Goal: Information Seeking & Learning: Compare options

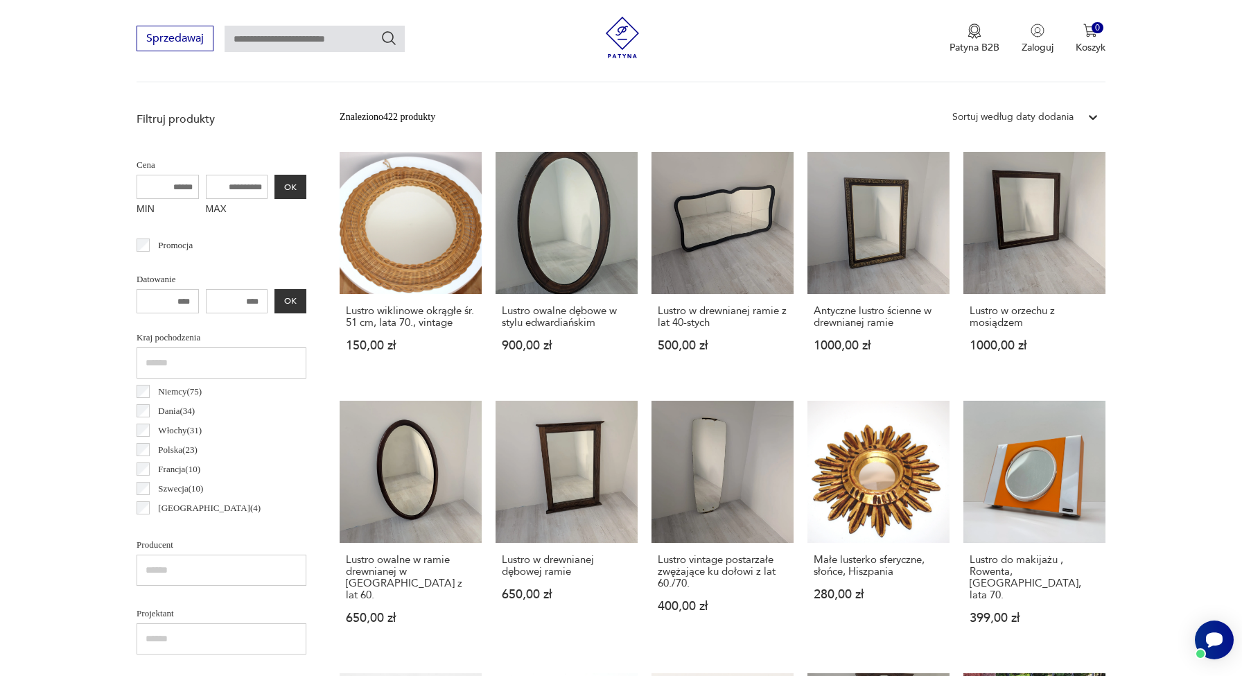
scroll to position [474, 0]
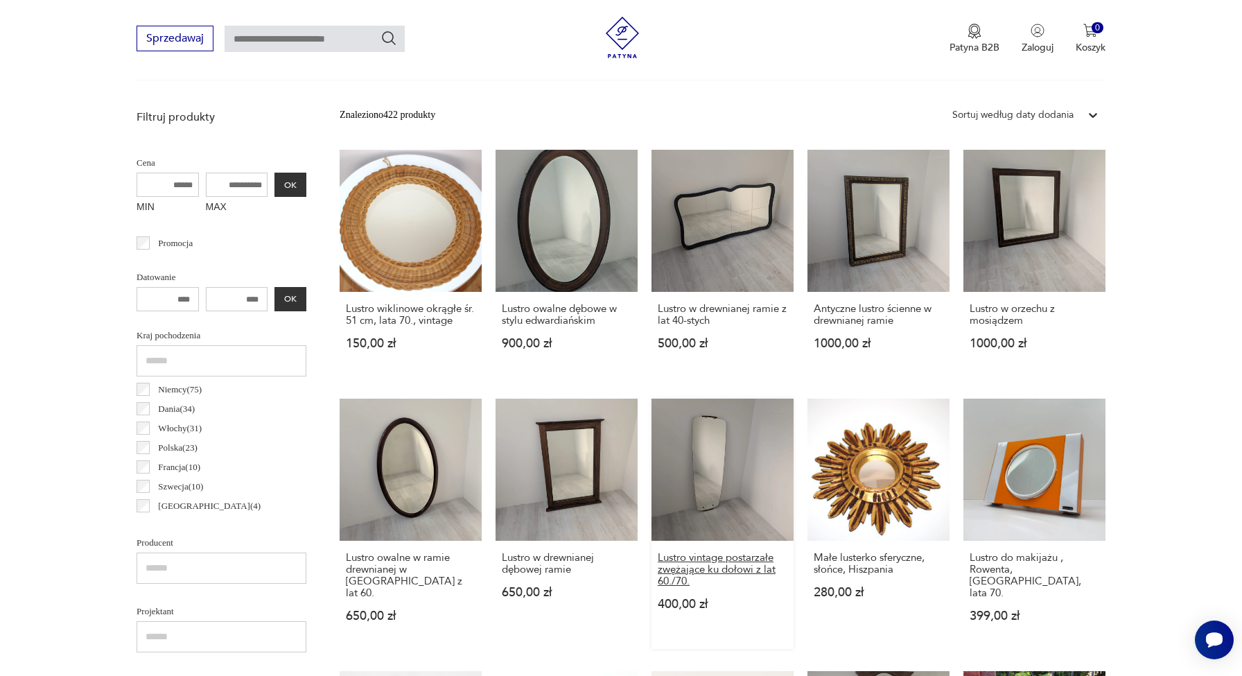
click at [658, 573] on h3 "Lustro vintage postarzałe zwężające ku dołowi z lat 60./70." at bounding box center [723, 569] width 130 height 35
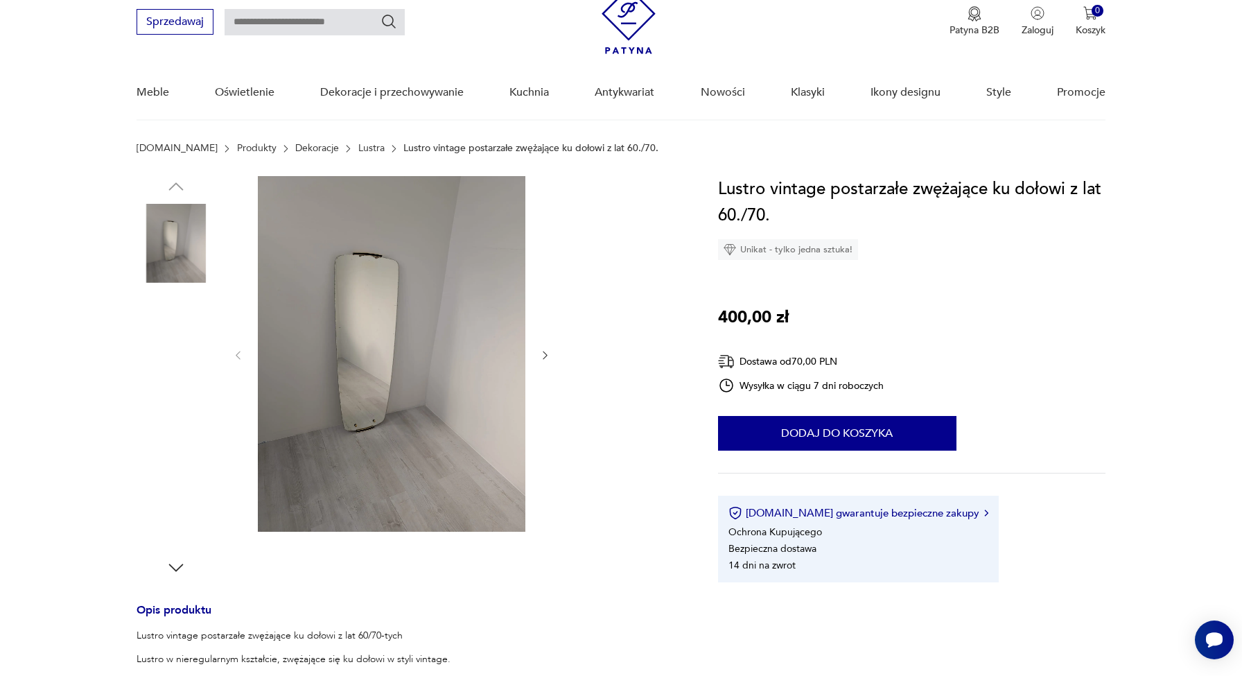
click at [190, 329] on img at bounding box center [176, 331] width 79 height 79
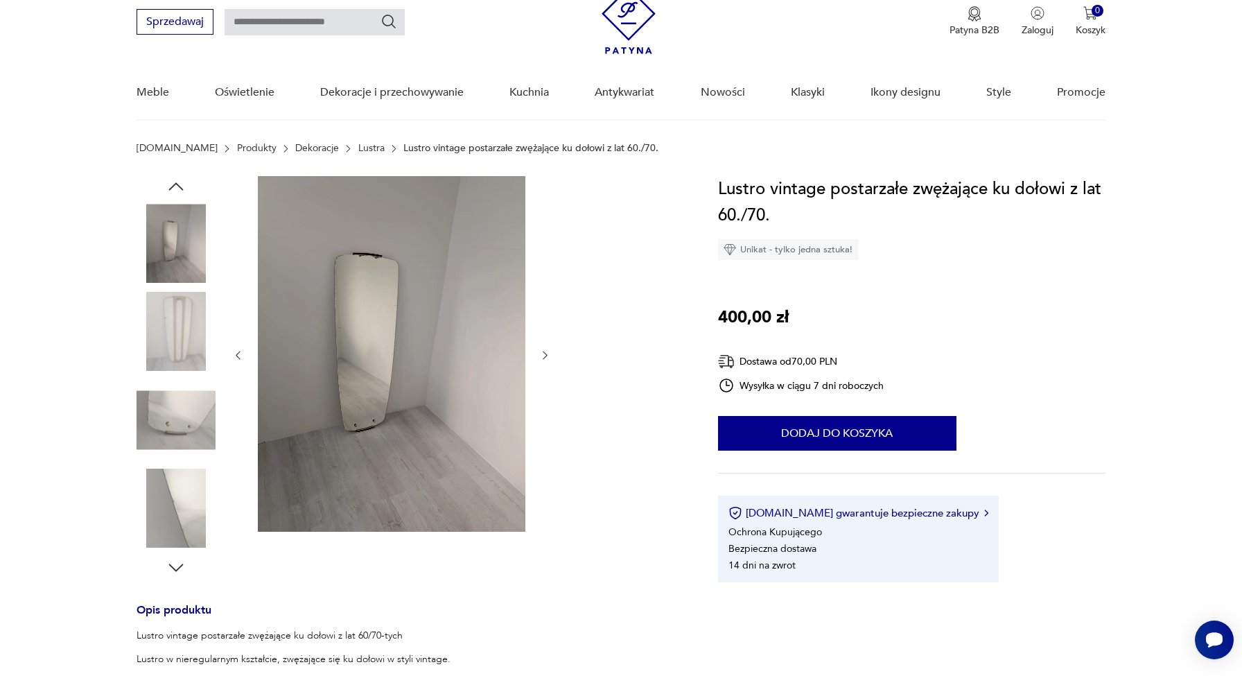
click at [178, 401] on img at bounding box center [176, 420] width 79 height 79
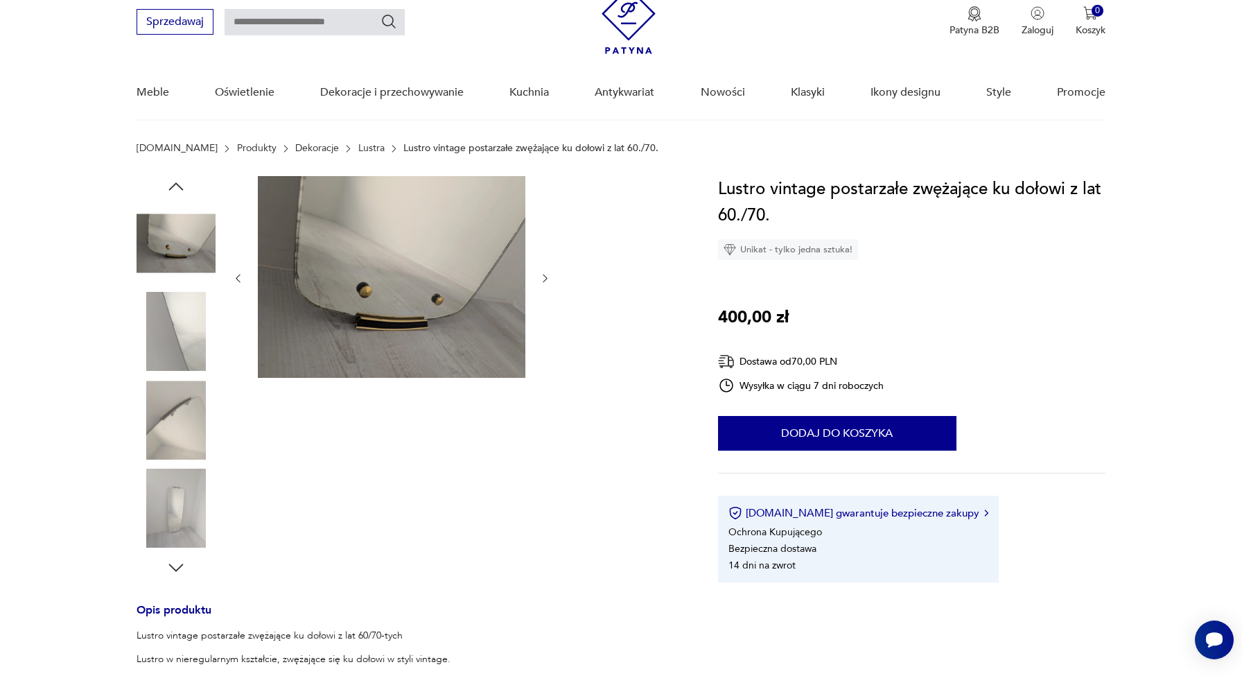
click at [182, 482] on img at bounding box center [176, 508] width 79 height 79
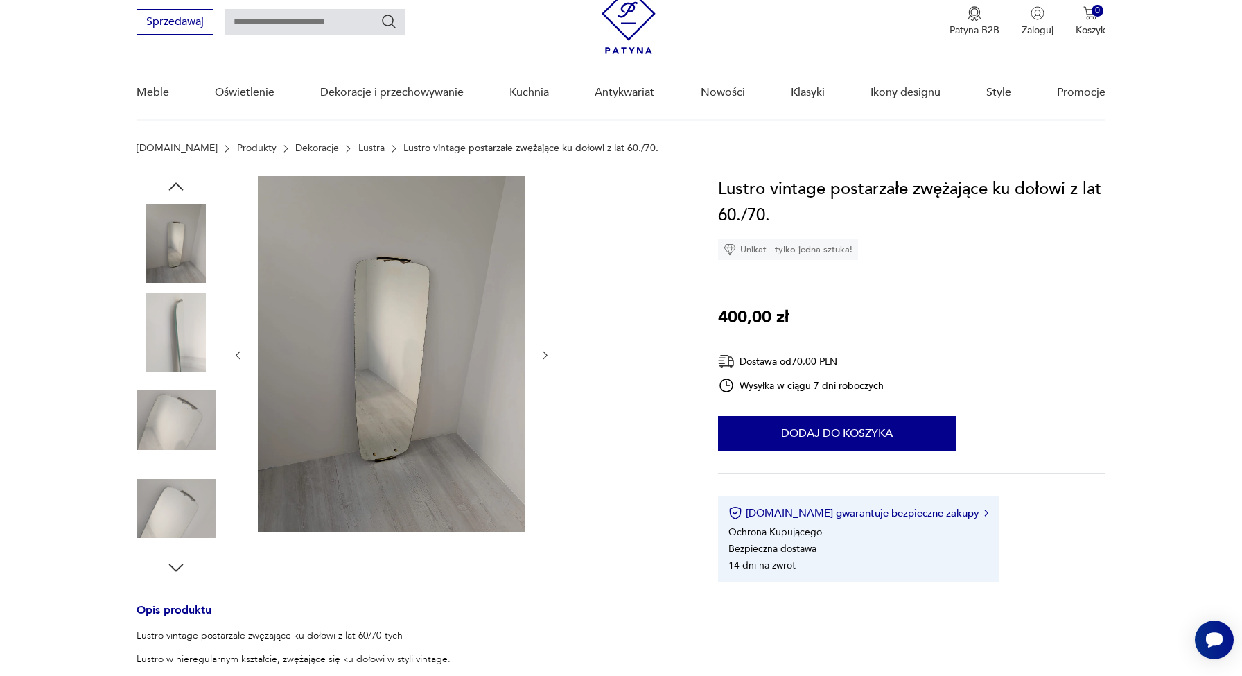
click at [186, 245] on img at bounding box center [176, 243] width 79 height 79
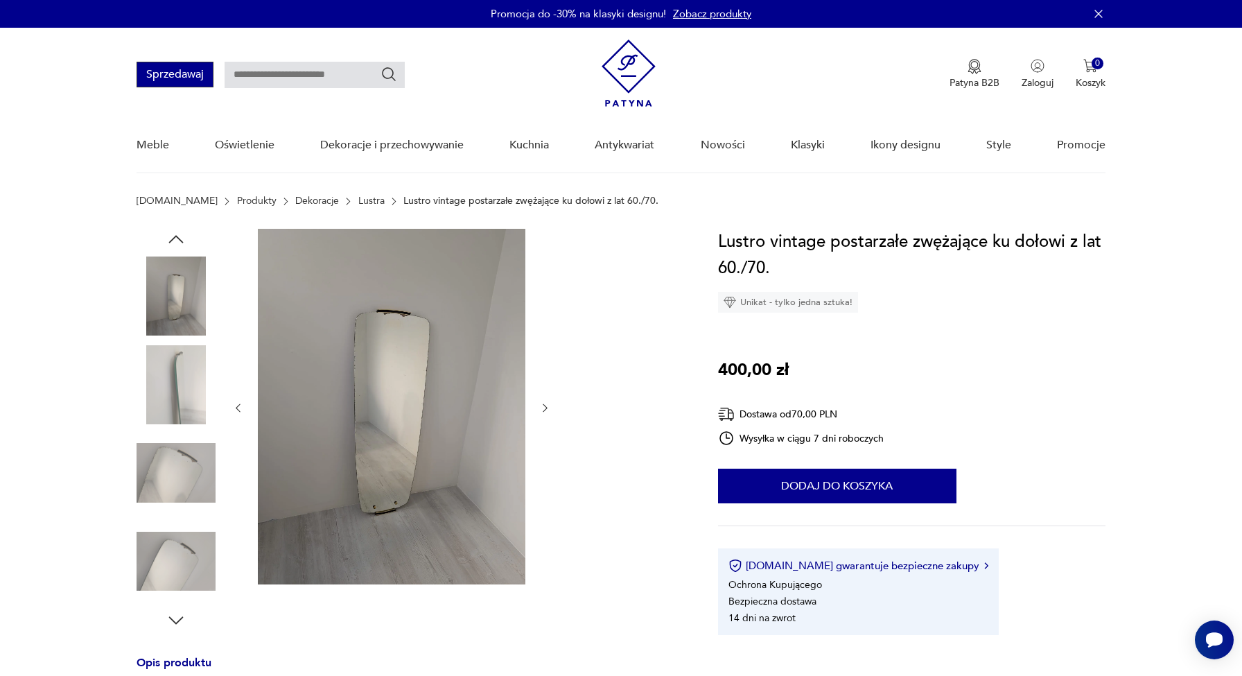
scroll to position [0, 0]
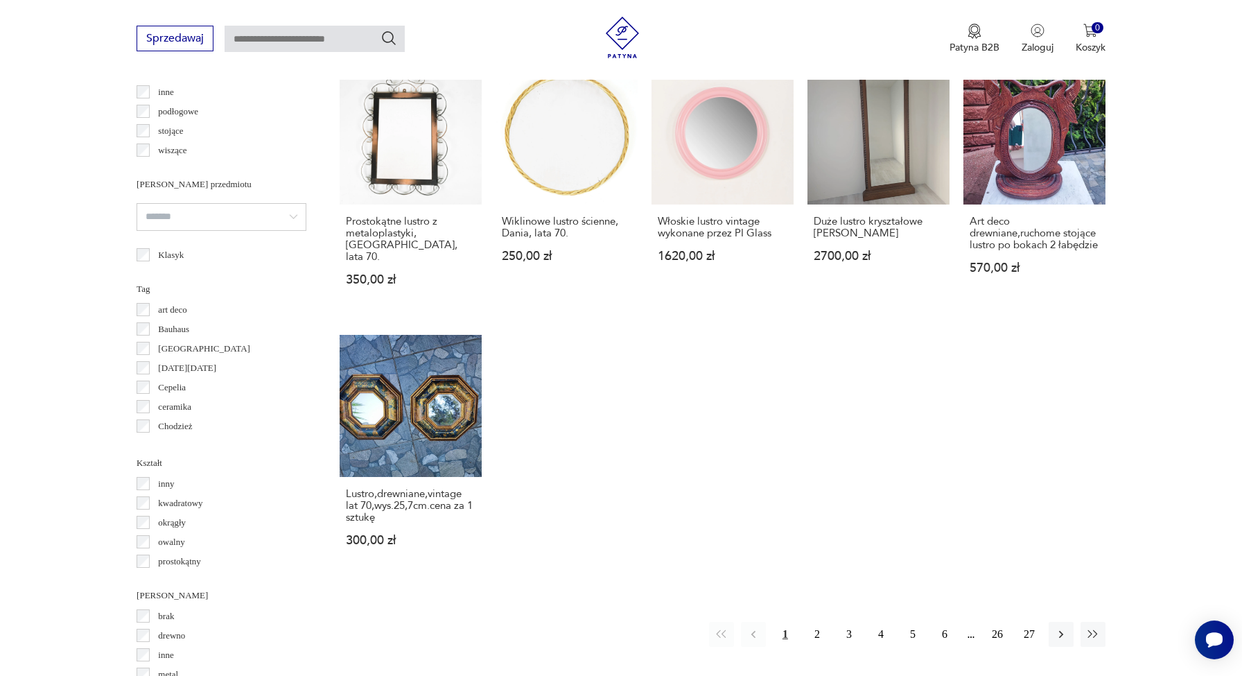
scroll to position [1216, 0]
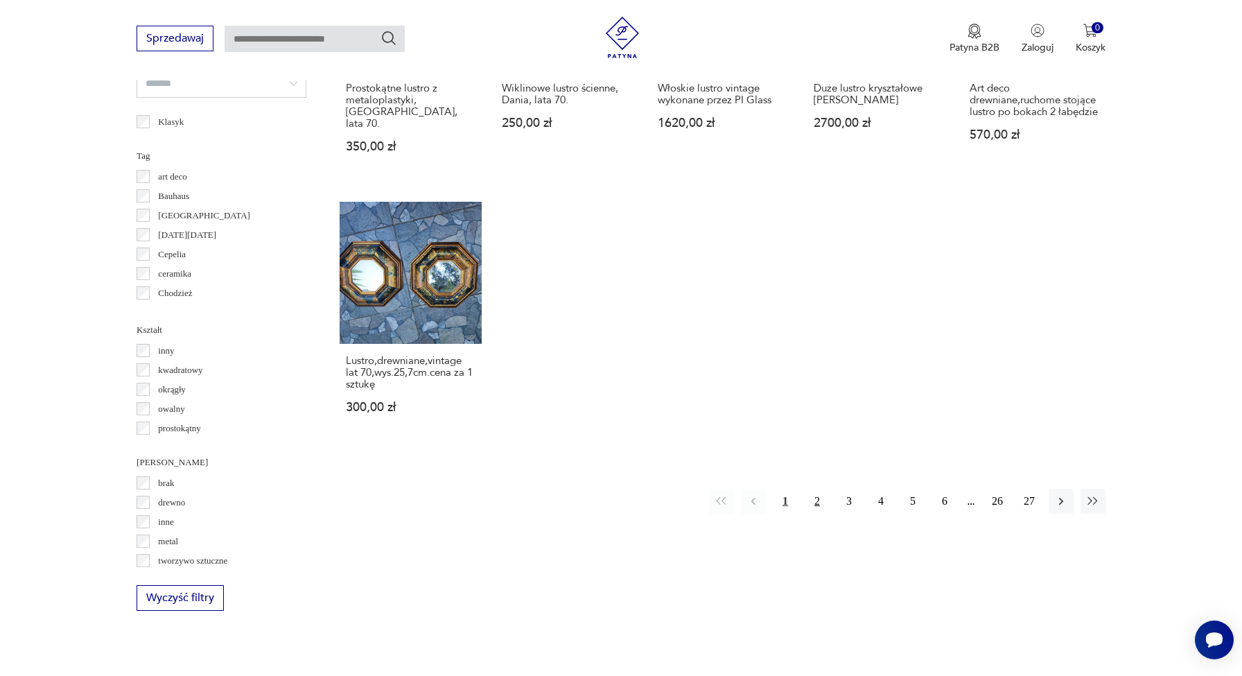
click at [811, 501] on button "2" at bounding box center [817, 501] width 25 height 25
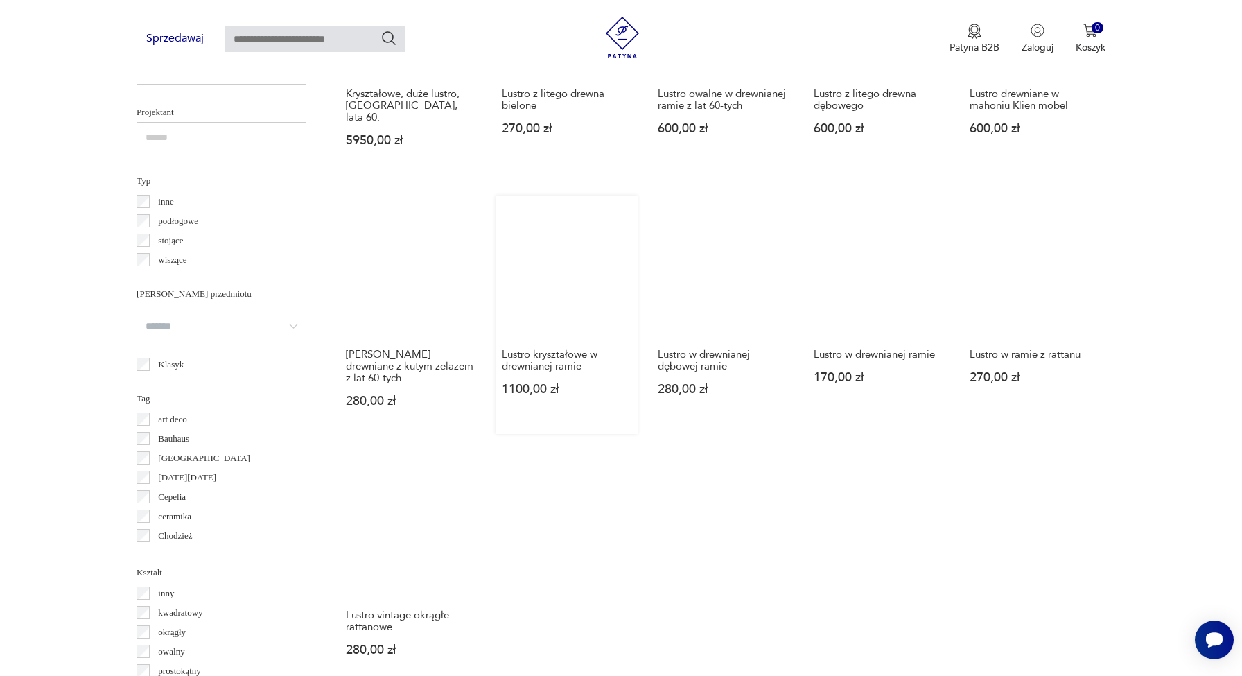
scroll to position [1128, 0]
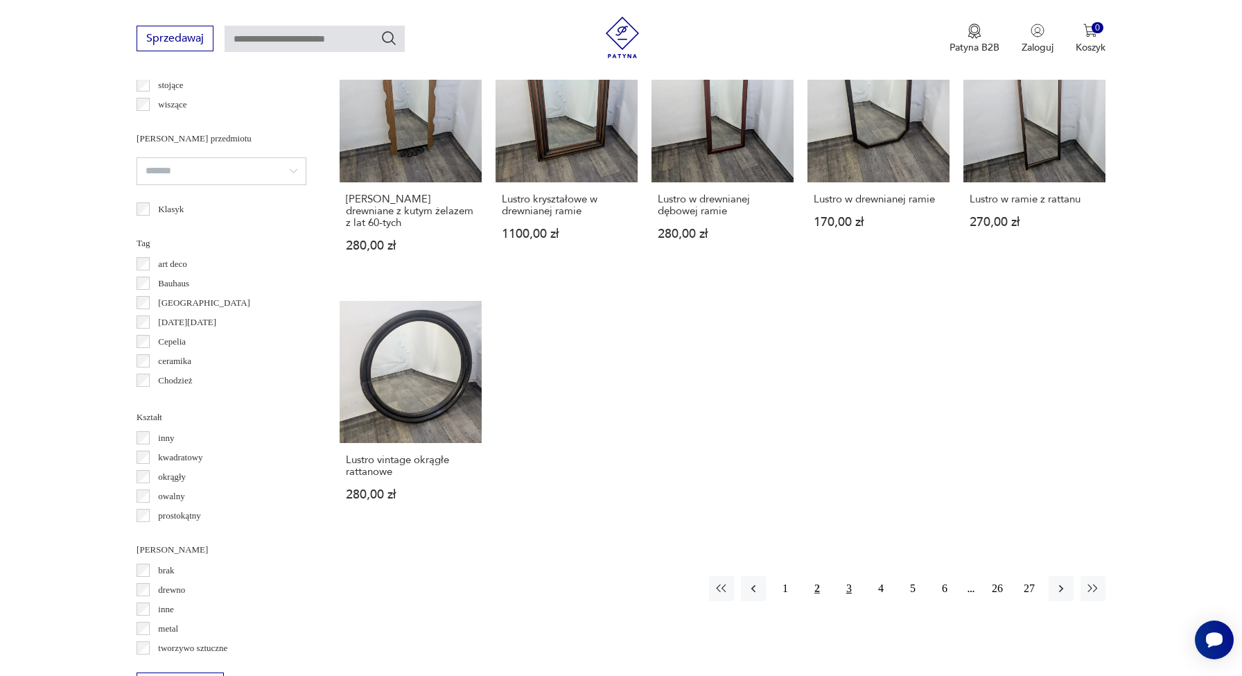
click at [841, 576] on button "3" at bounding box center [849, 588] width 25 height 25
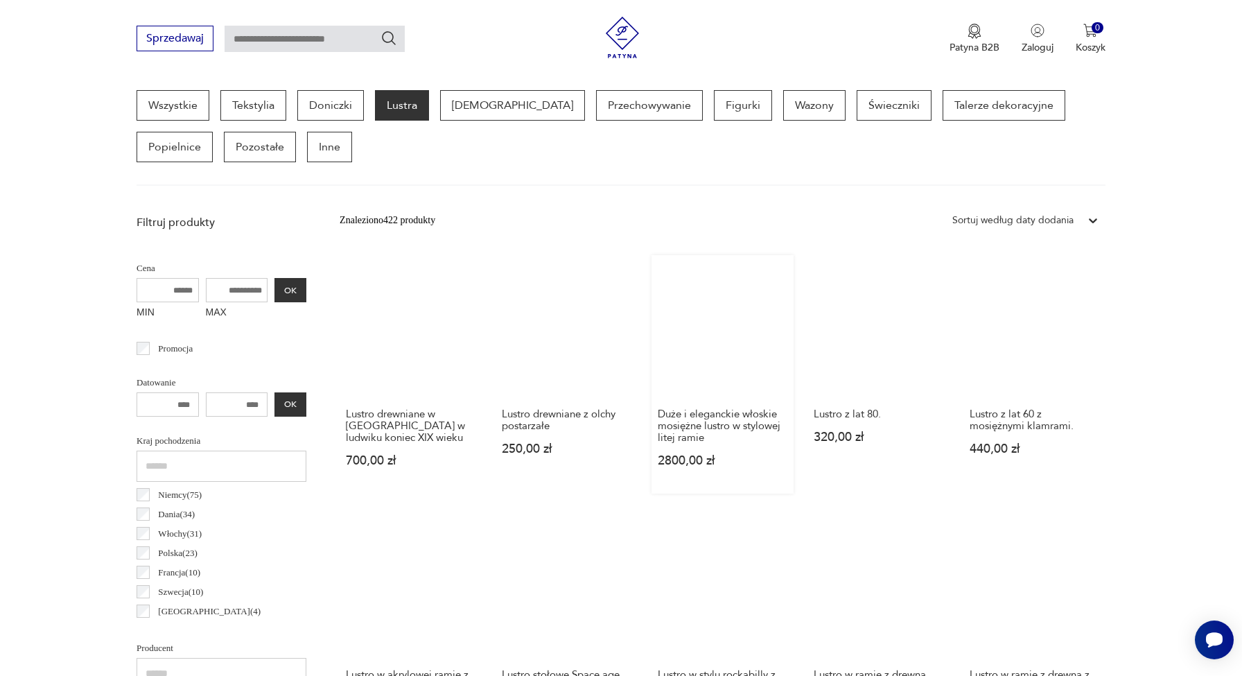
scroll to position [610, 0]
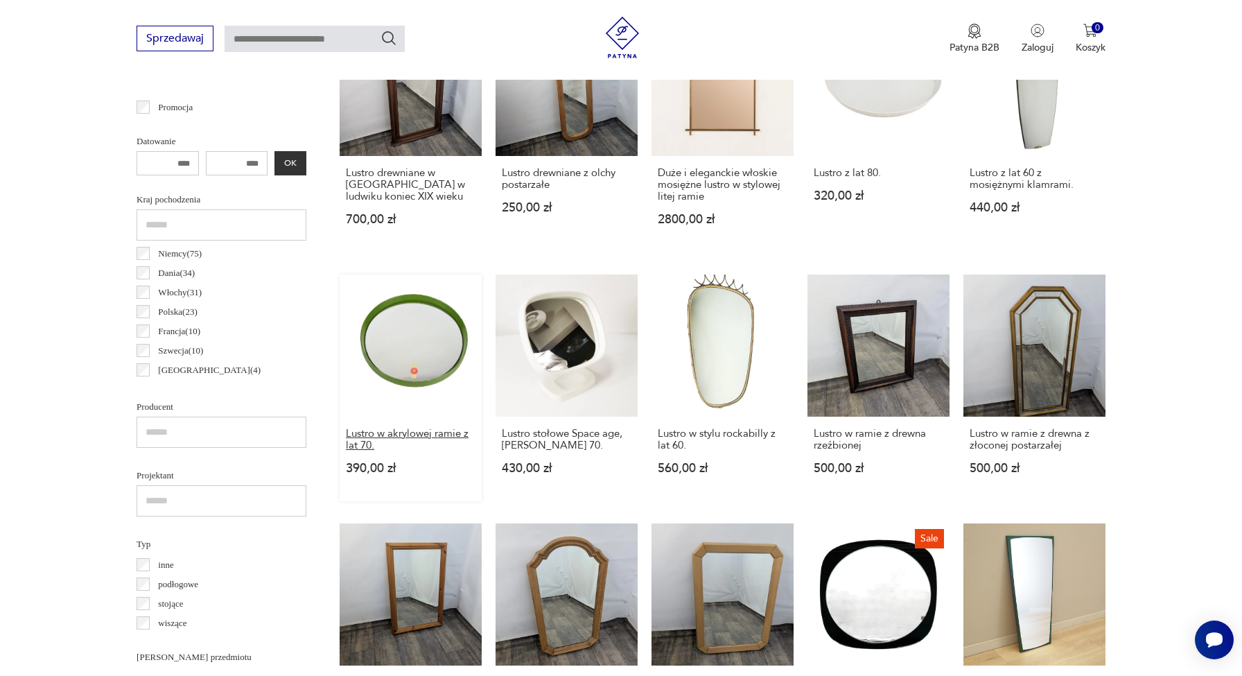
click at [412, 446] on h3 "Lustro w akrylowej ramie z lat 70." at bounding box center [411, 440] width 130 height 24
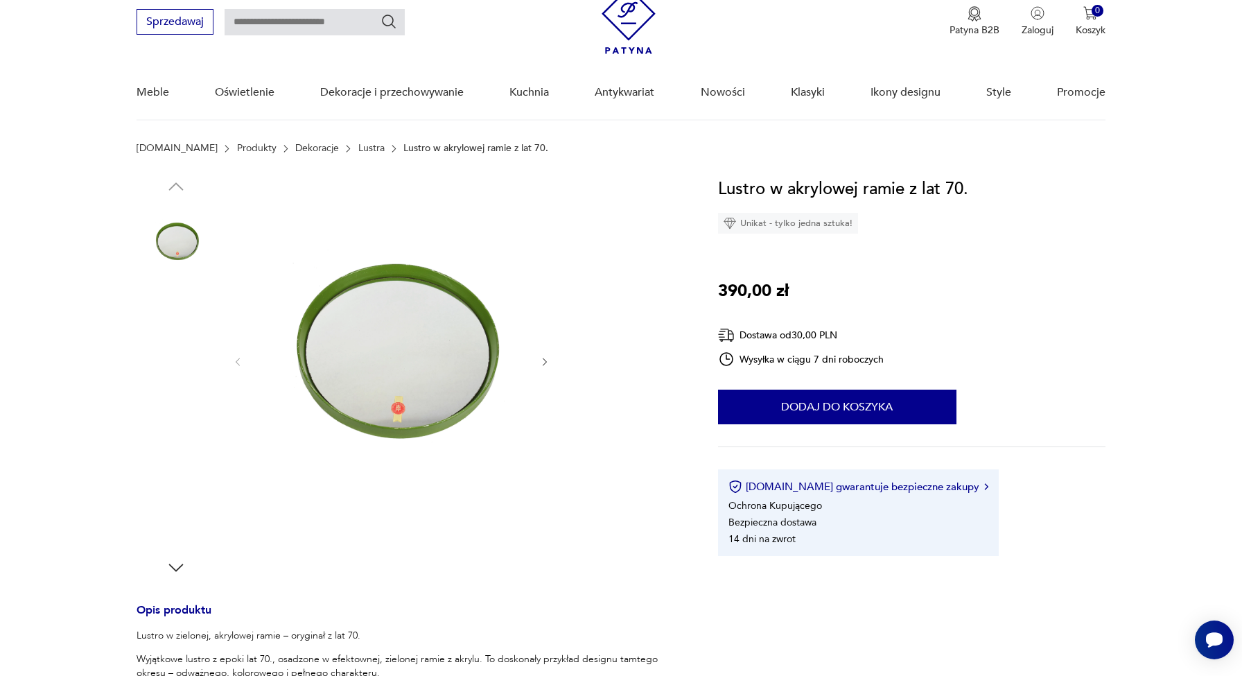
click at [177, 232] on img at bounding box center [176, 243] width 79 height 79
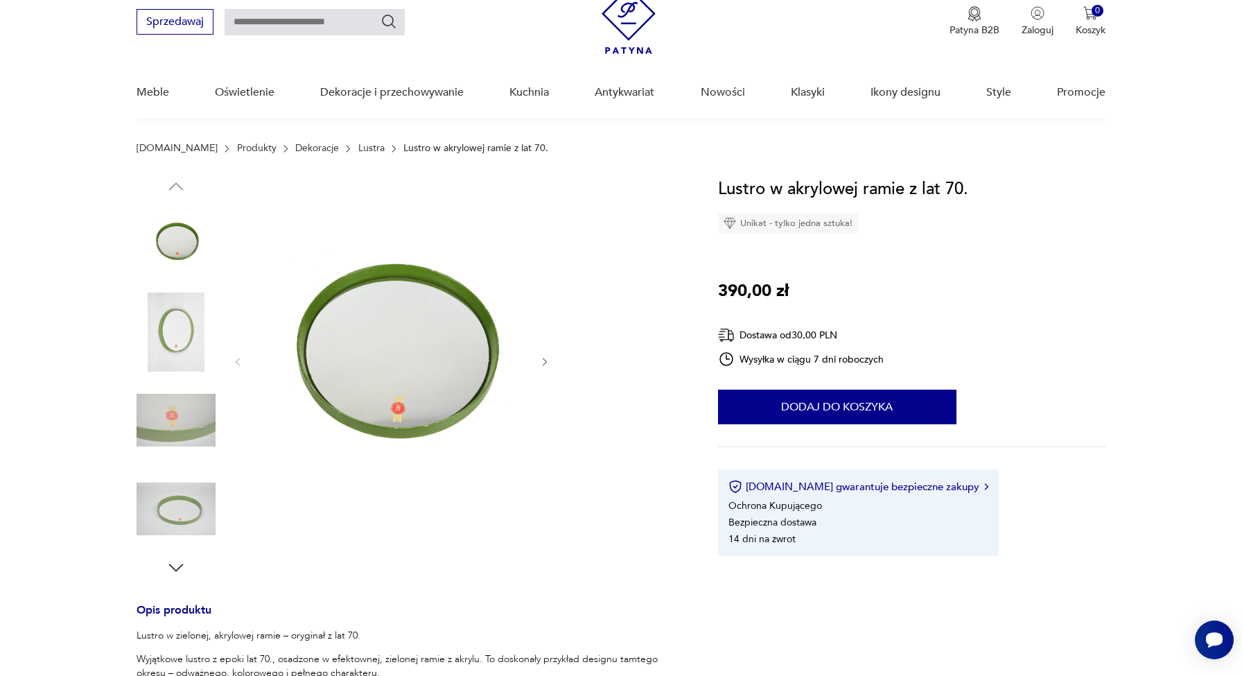
click at [190, 403] on img at bounding box center [176, 420] width 79 height 79
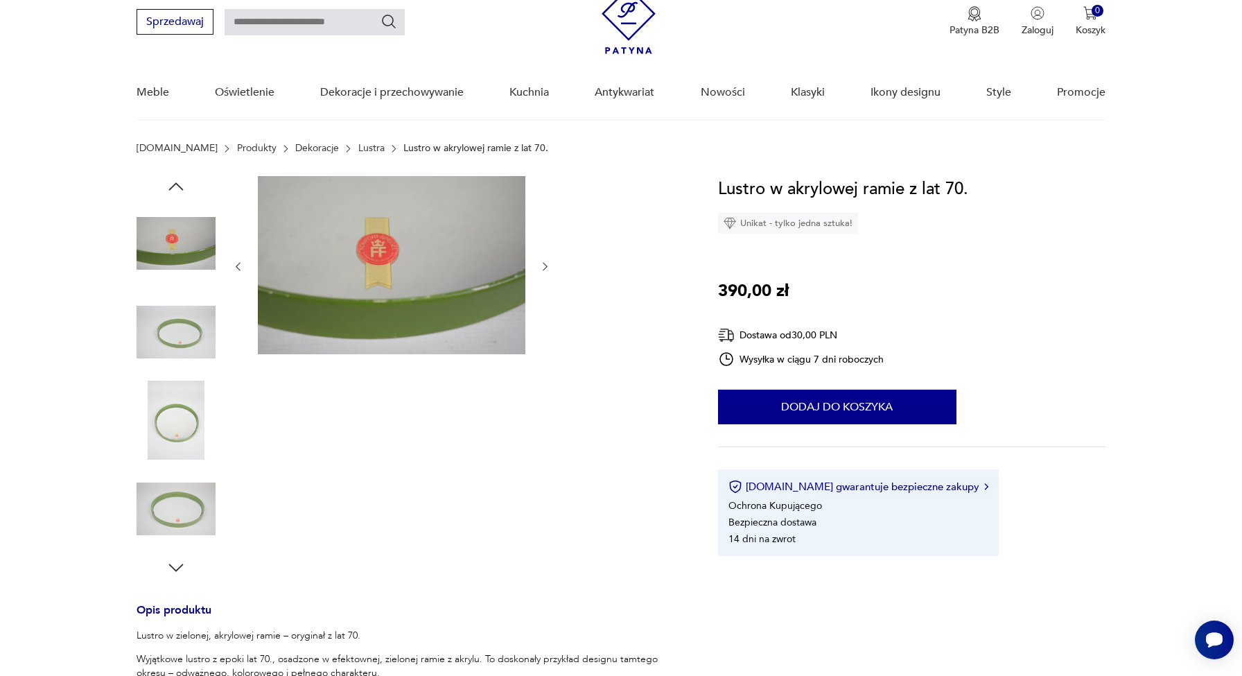
click at [184, 490] on img at bounding box center [176, 508] width 79 height 79
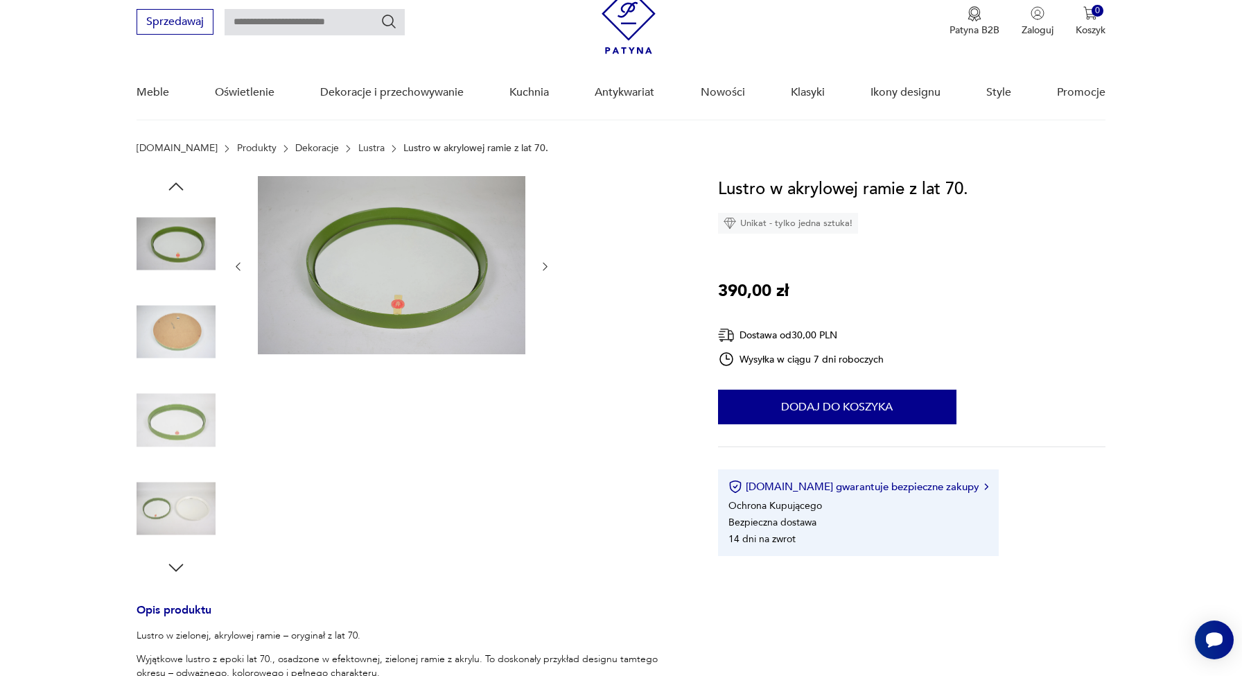
click at [164, 238] on img at bounding box center [176, 243] width 79 height 79
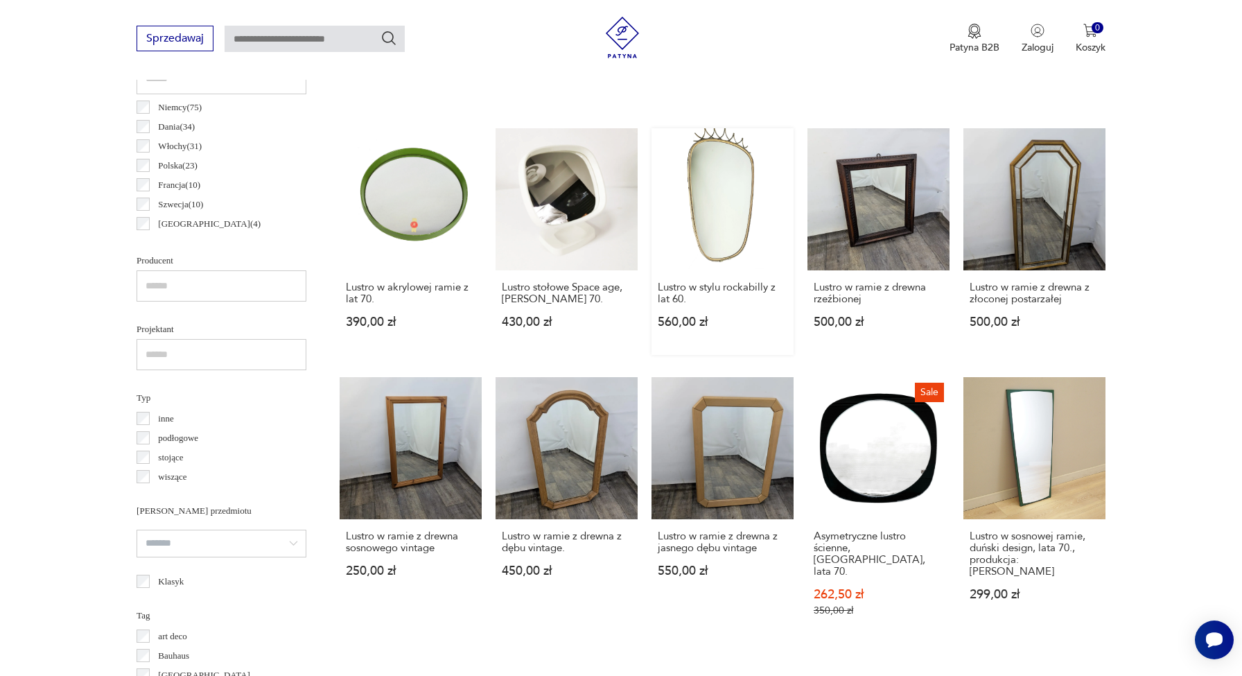
scroll to position [789, 0]
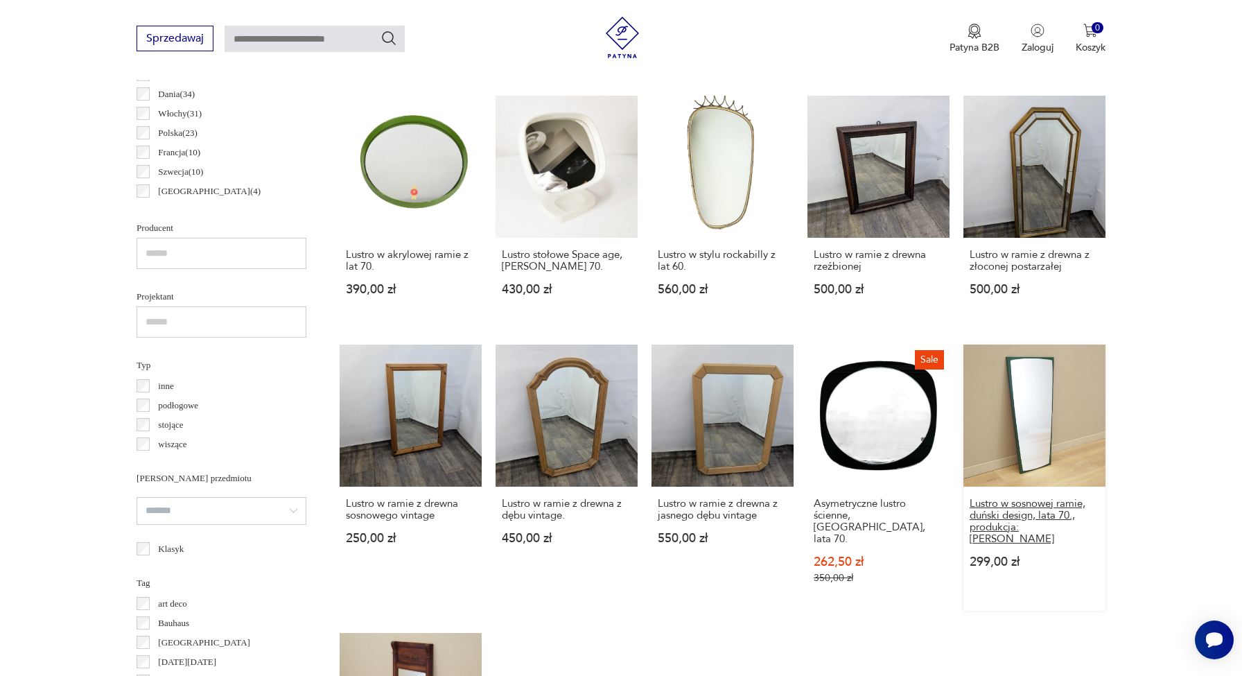
click at [1032, 534] on h3 "Lustro w sosnowej ramie, duński design, lata 70., produkcja: [PERSON_NAME]" at bounding box center [1035, 521] width 130 height 47
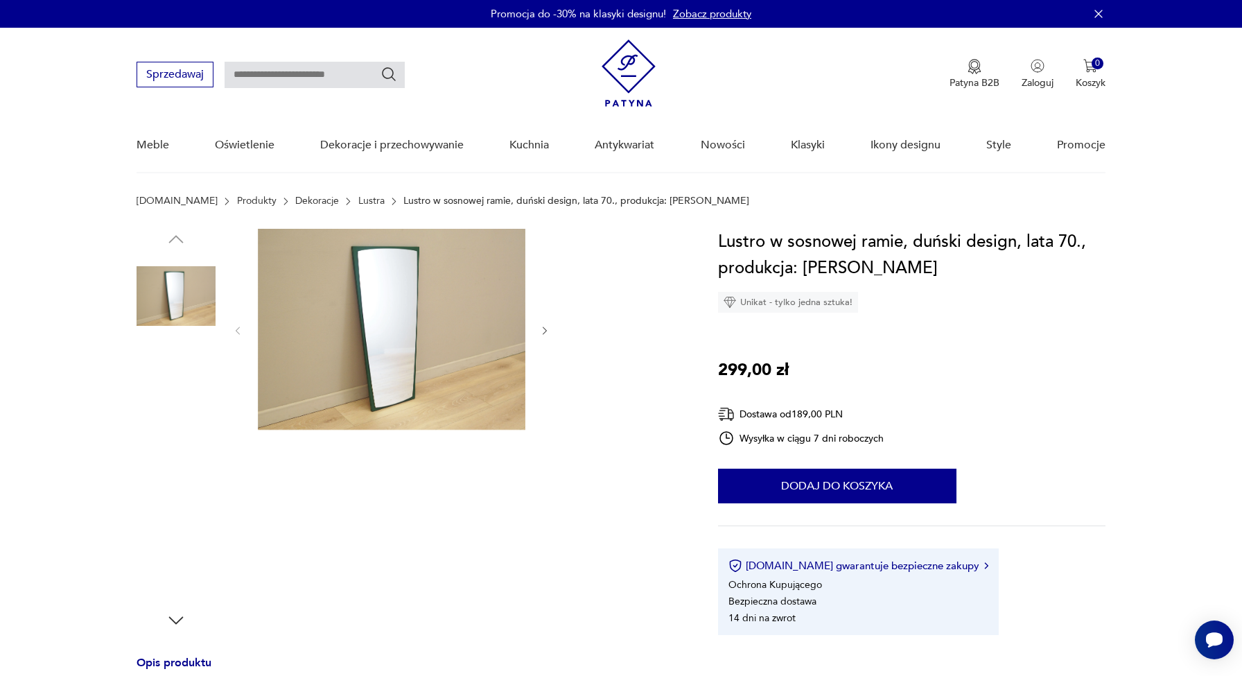
click at [416, 335] on img at bounding box center [392, 329] width 268 height 201
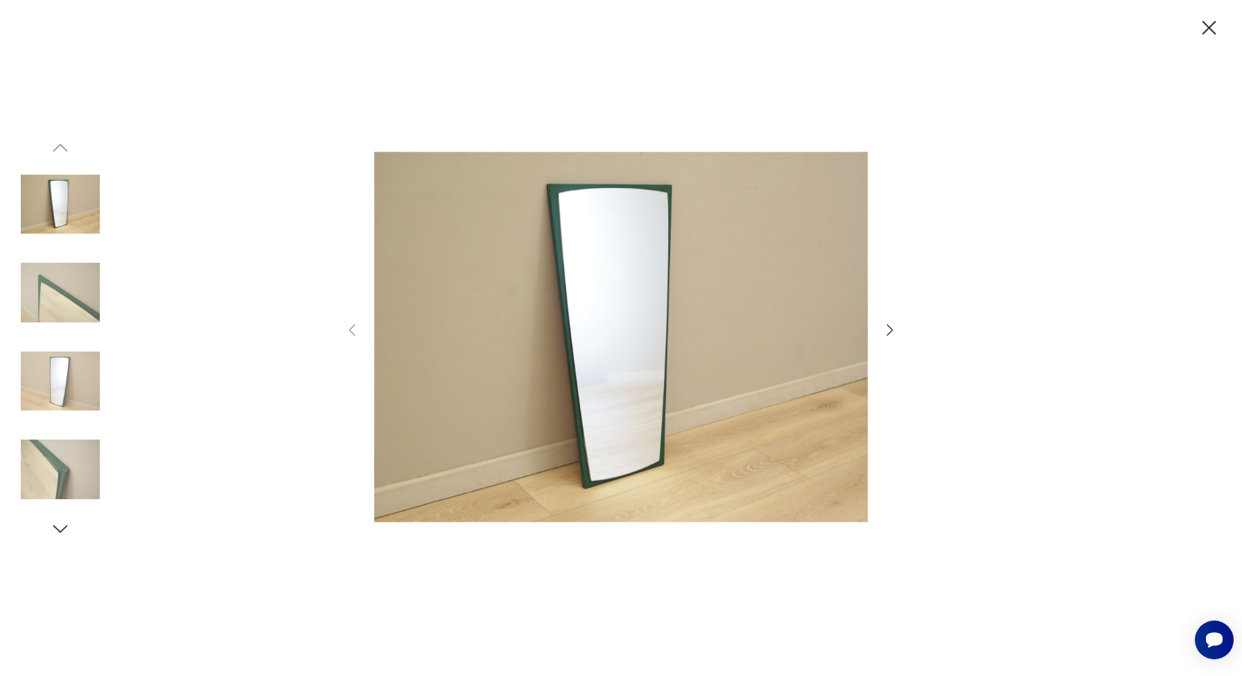
click at [900, 330] on div at bounding box center [621, 338] width 1242 height 676
click at [893, 330] on icon "button" at bounding box center [890, 329] width 6 height 11
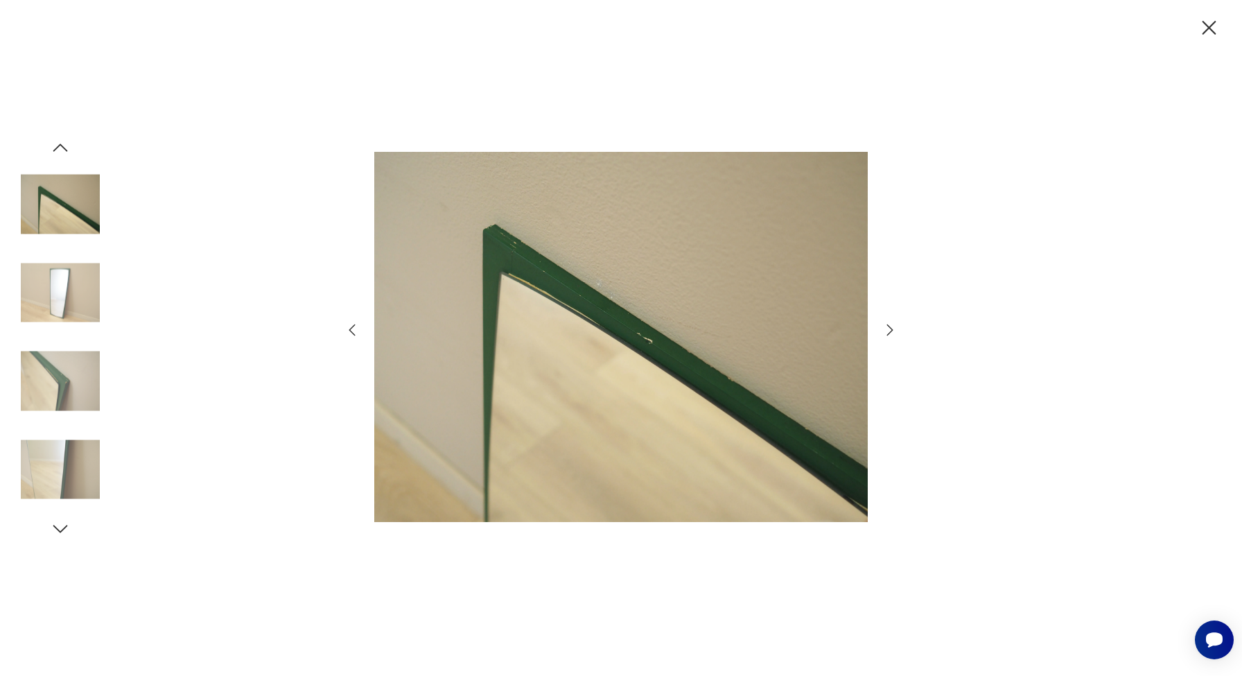
click at [893, 330] on icon "button" at bounding box center [890, 329] width 6 height 11
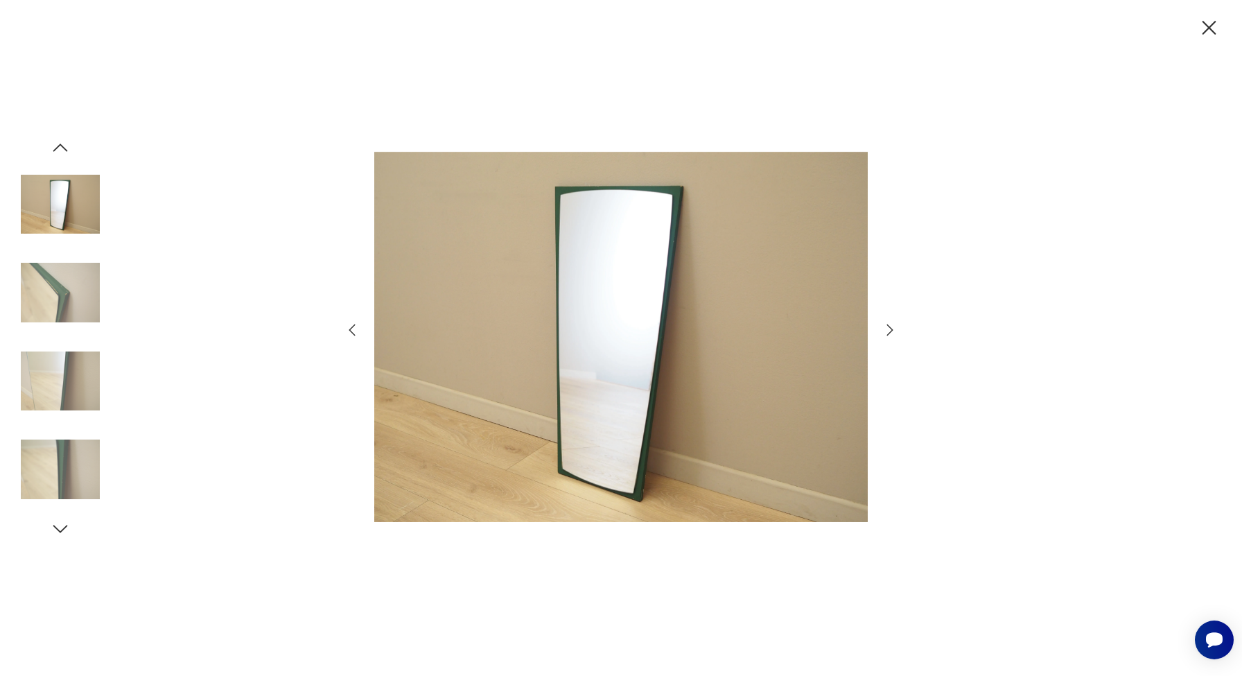
click at [893, 330] on icon "button" at bounding box center [890, 329] width 6 height 11
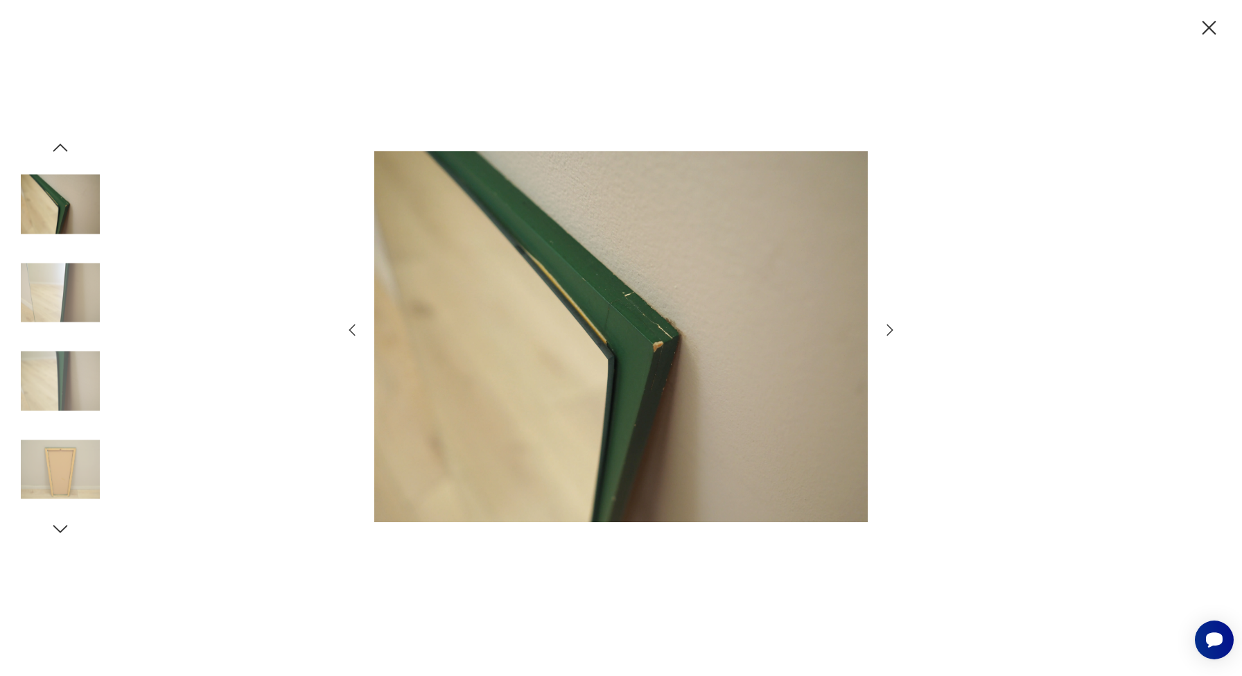
click at [893, 330] on icon "button" at bounding box center [890, 329] width 6 height 11
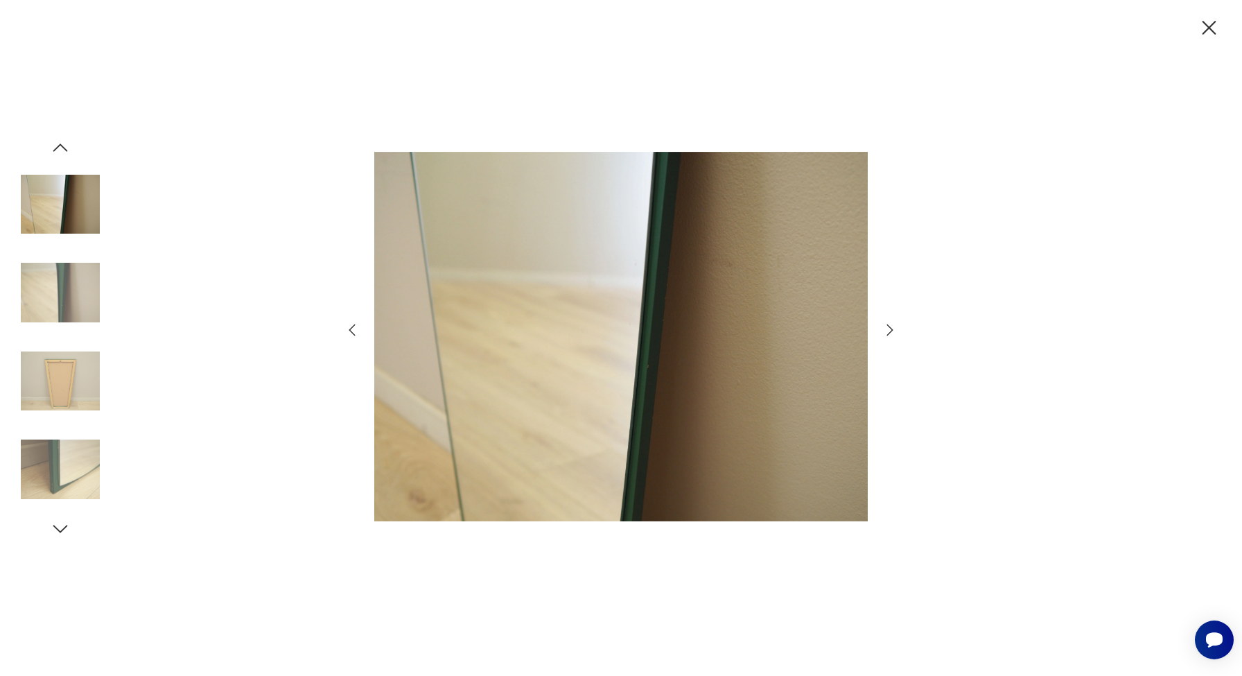
click at [893, 330] on icon "button" at bounding box center [890, 329] width 6 height 11
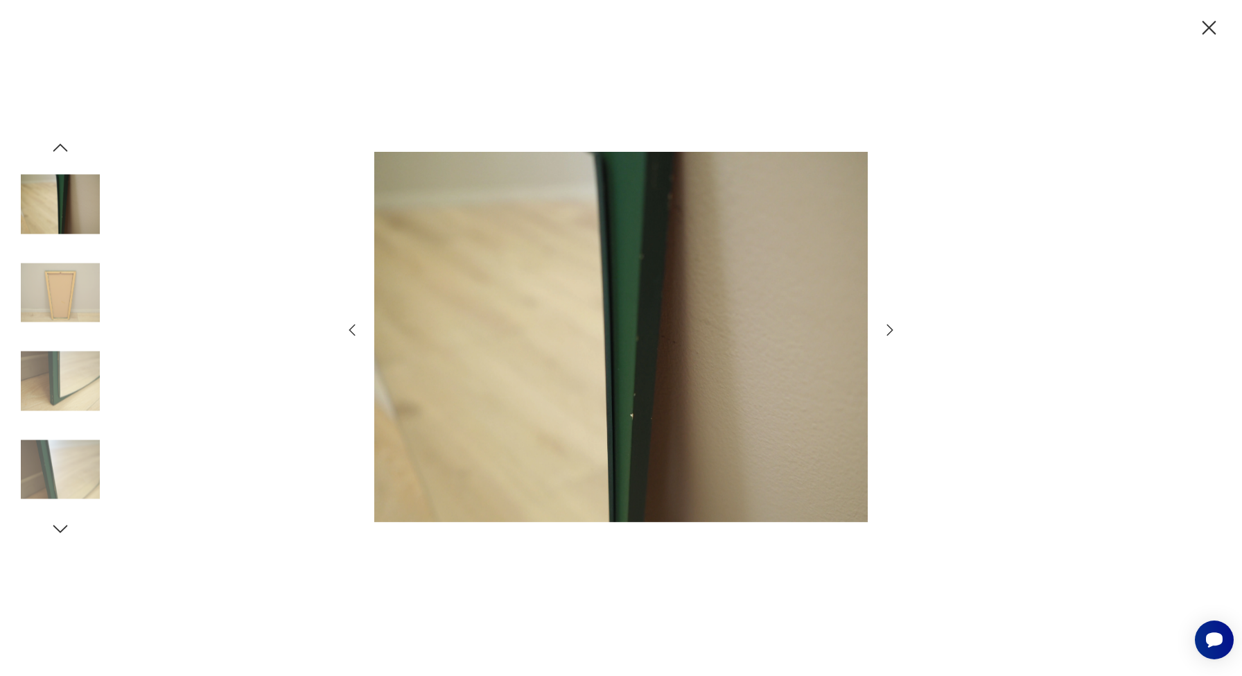
click at [893, 330] on icon "button" at bounding box center [890, 329] width 6 height 11
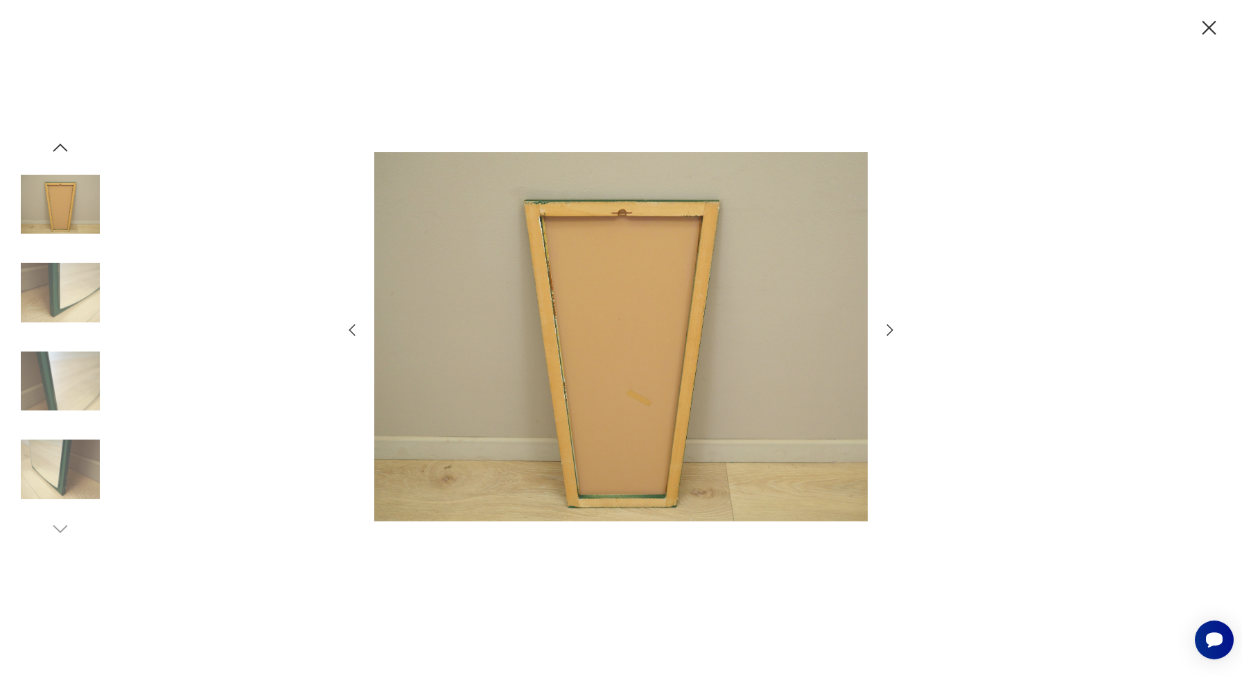
click at [893, 330] on icon "button" at bounding box center [890, 329] width 6 height 11
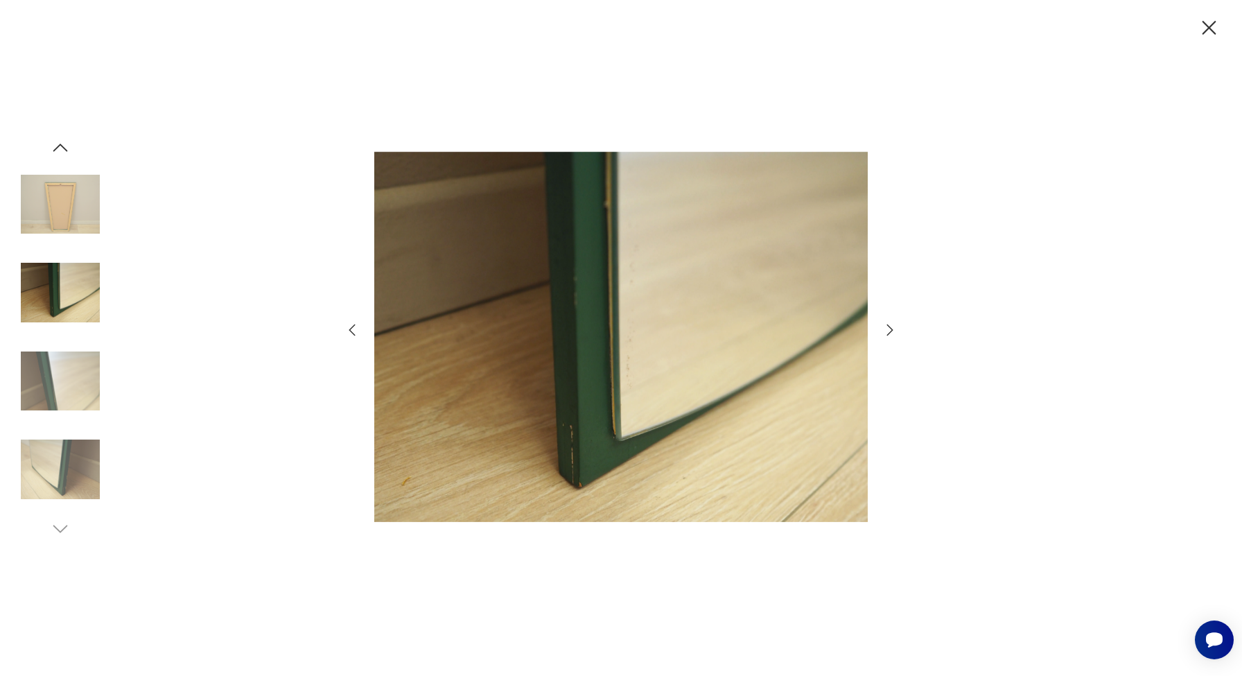
click at [893, 330] on icon "button" at bounding box center [890, 329] width 6 height 11
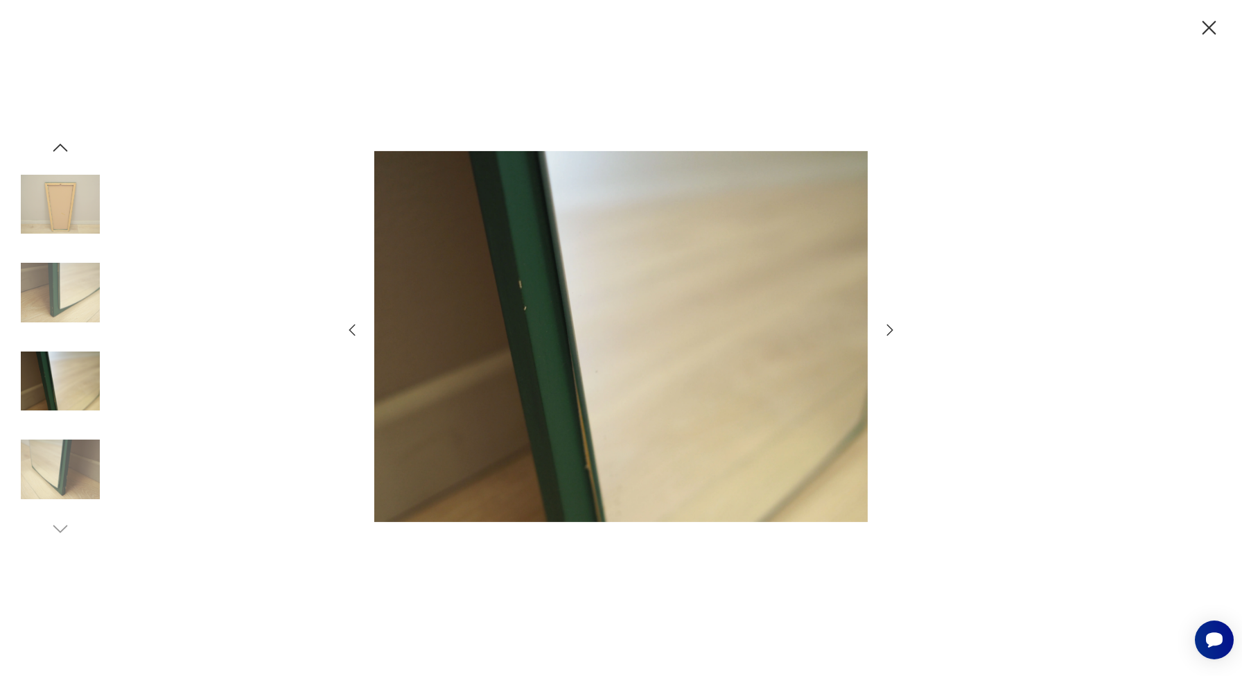
click at [893, 330] on icon "button" at bounding box center [890, 329] width 6 height 11
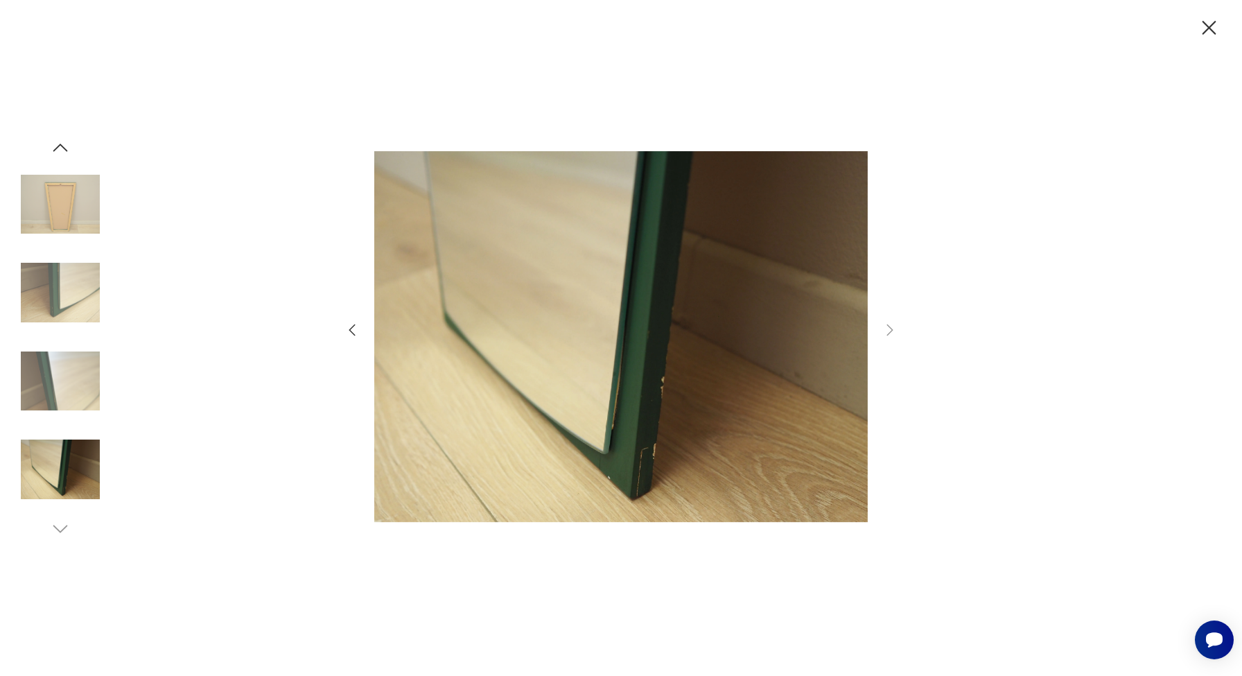
click at [893, 330] on icon "button" at bounding box center [890, 329] width 6 height 11
click at [1205, 37] on icon "button" at bounding box center [1209, 28] width 24 height 24
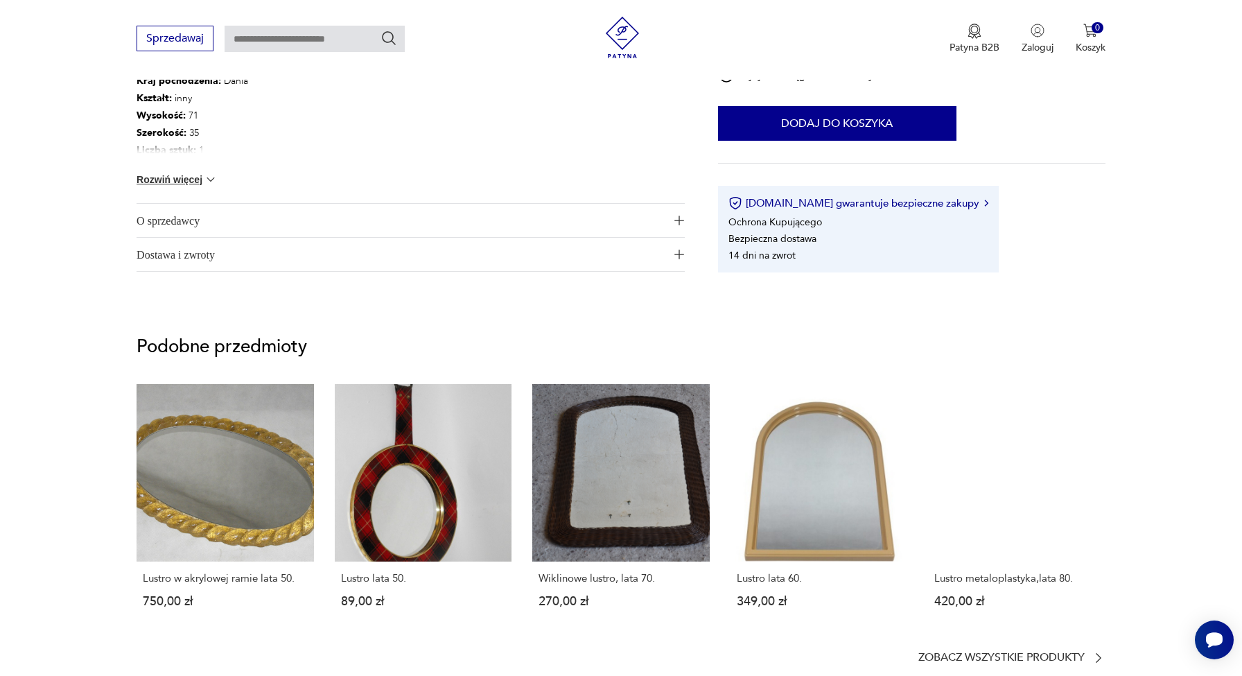
scroll to position [673, 0]
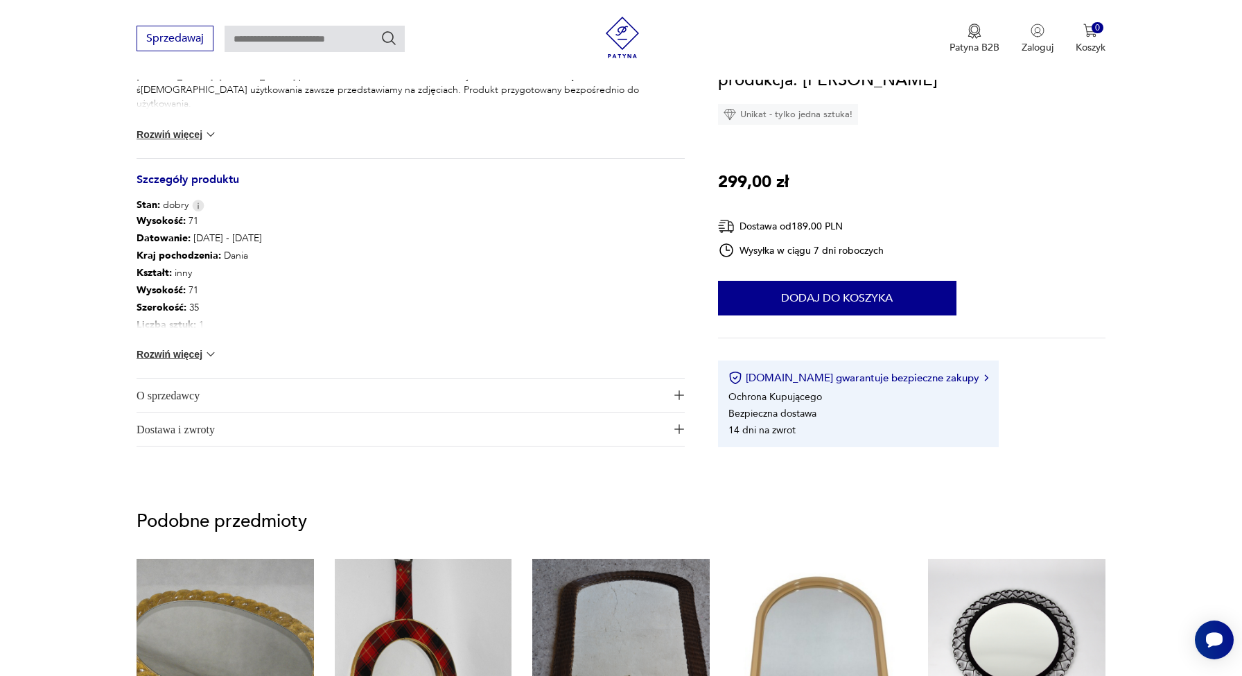
click at [197, 353] on button "Rozwiń więcej" at bounding box center [177, 354] width 80 height 14
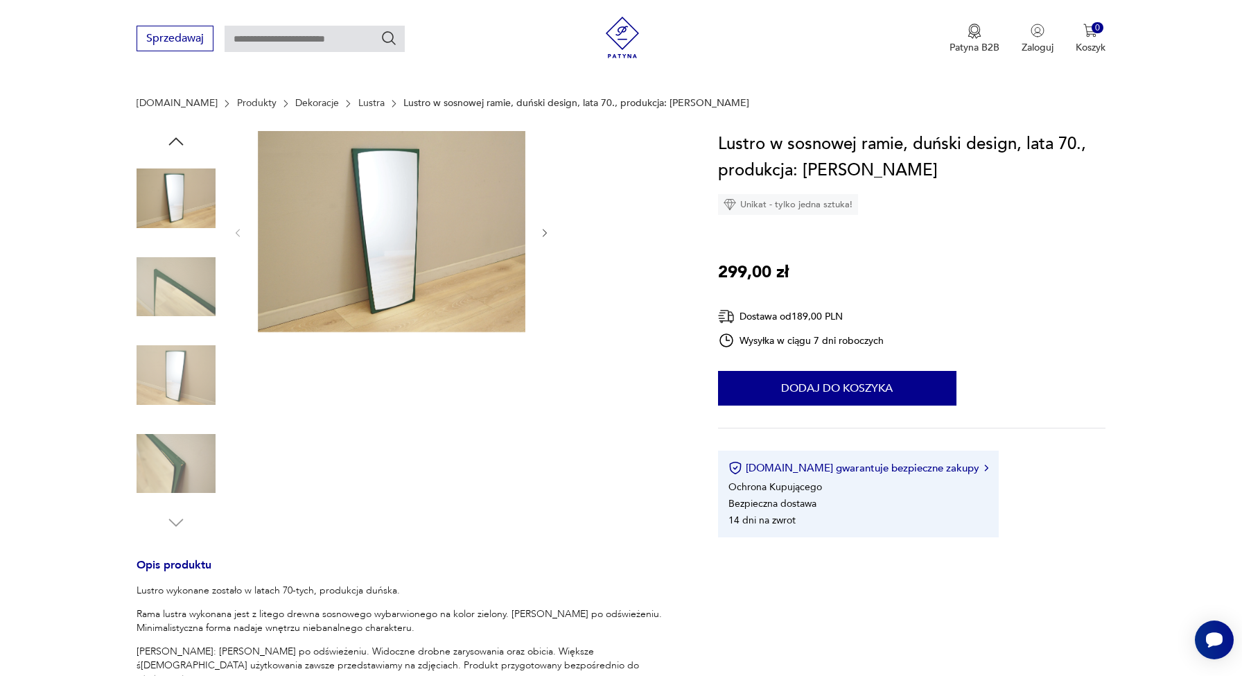
scroll to position [199, 0]
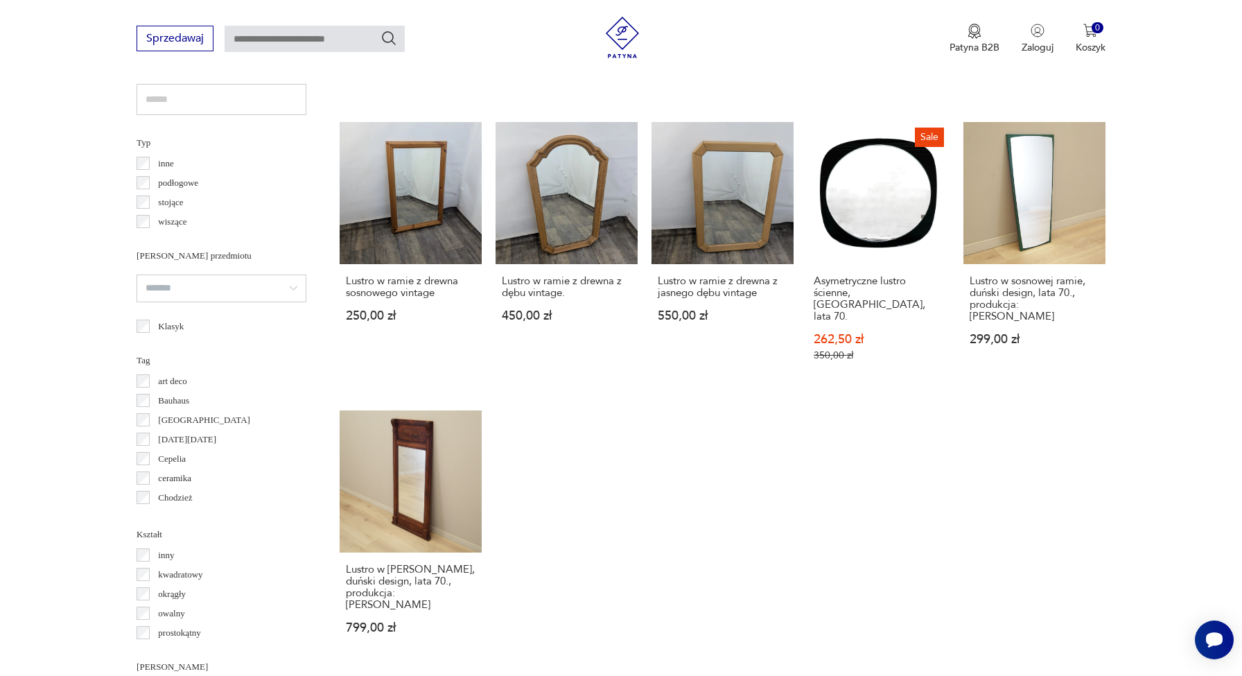
scroll to position [1120, 0]
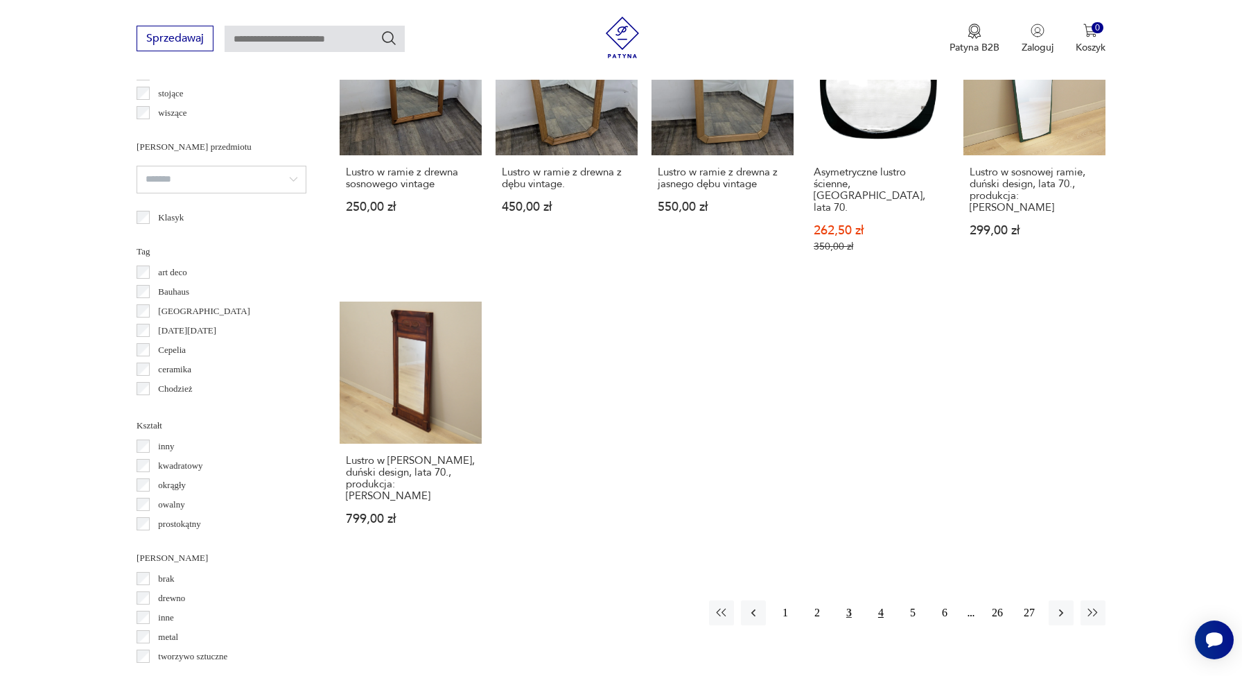
click at [880, 606] on button "4" at bounding box center [880, 612] width 25 height 25
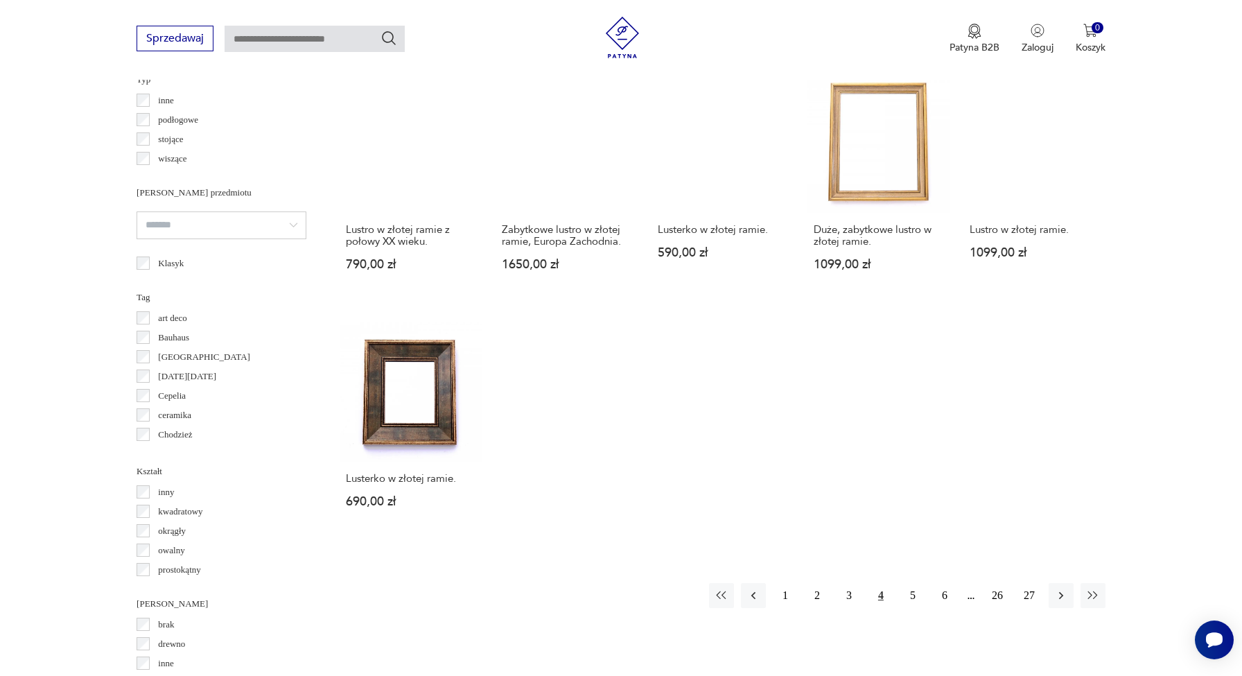
scroll to position [1217, 0]
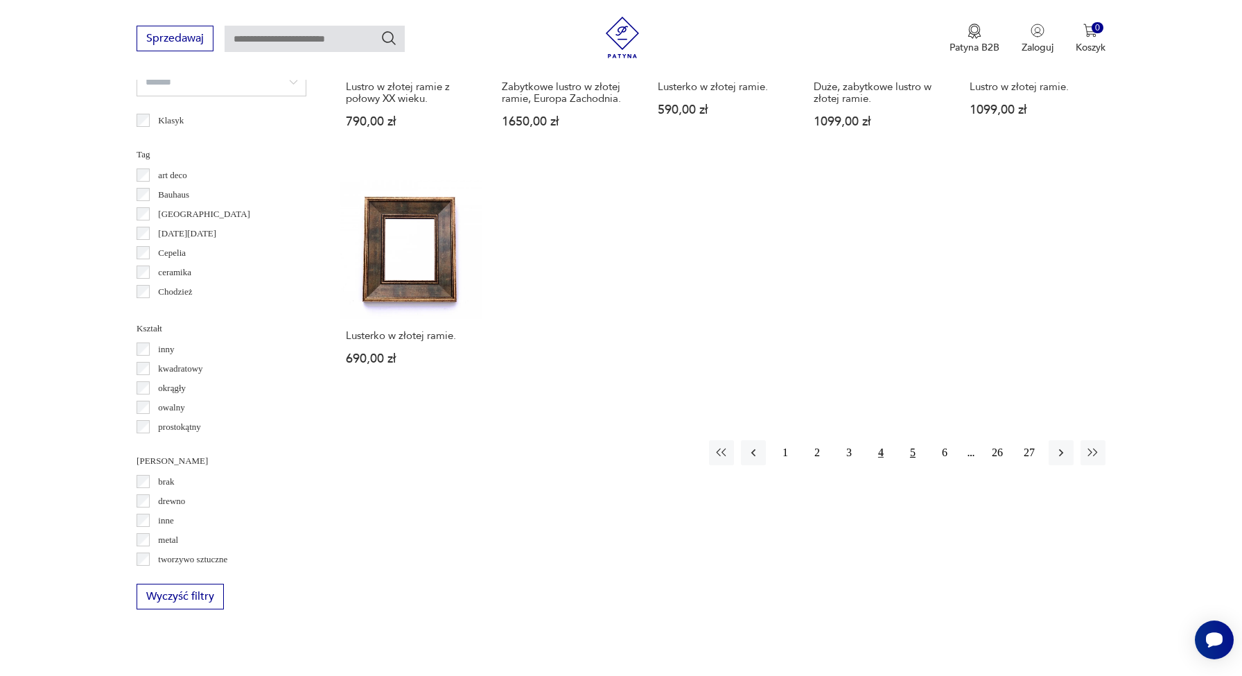
click at [909, 465] on button "5" at bounding box center [912, 452] width 25 height 25
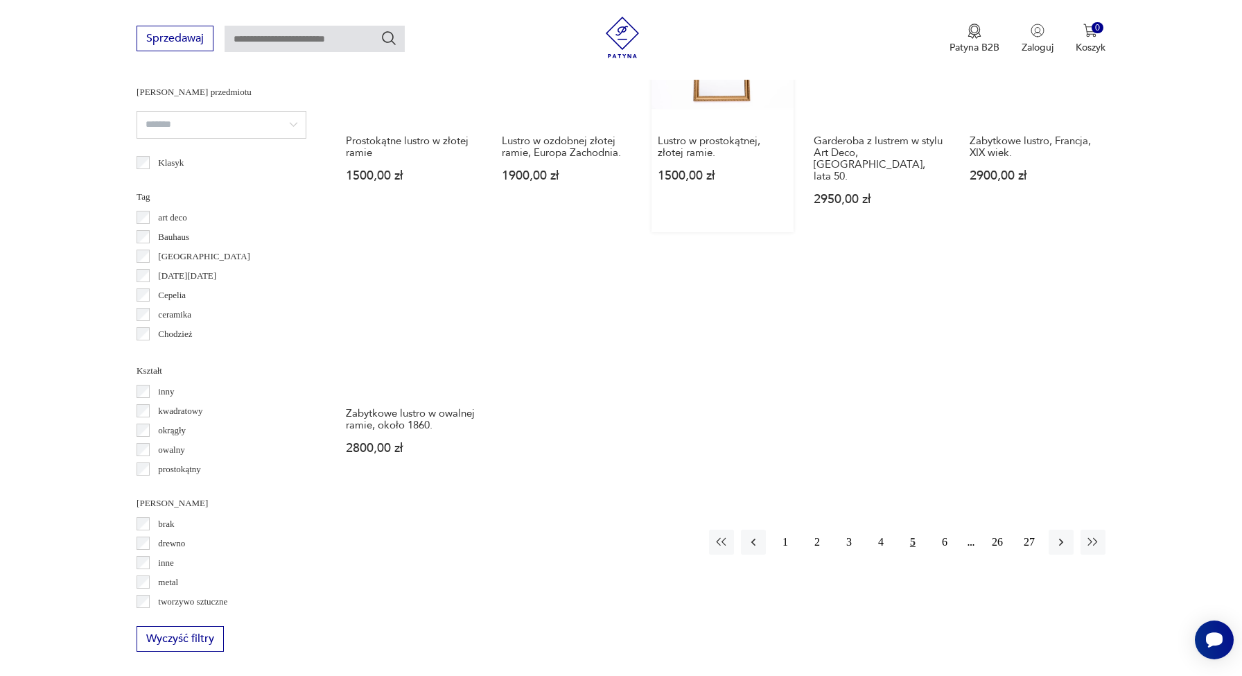
scroll to position [1344, 0]
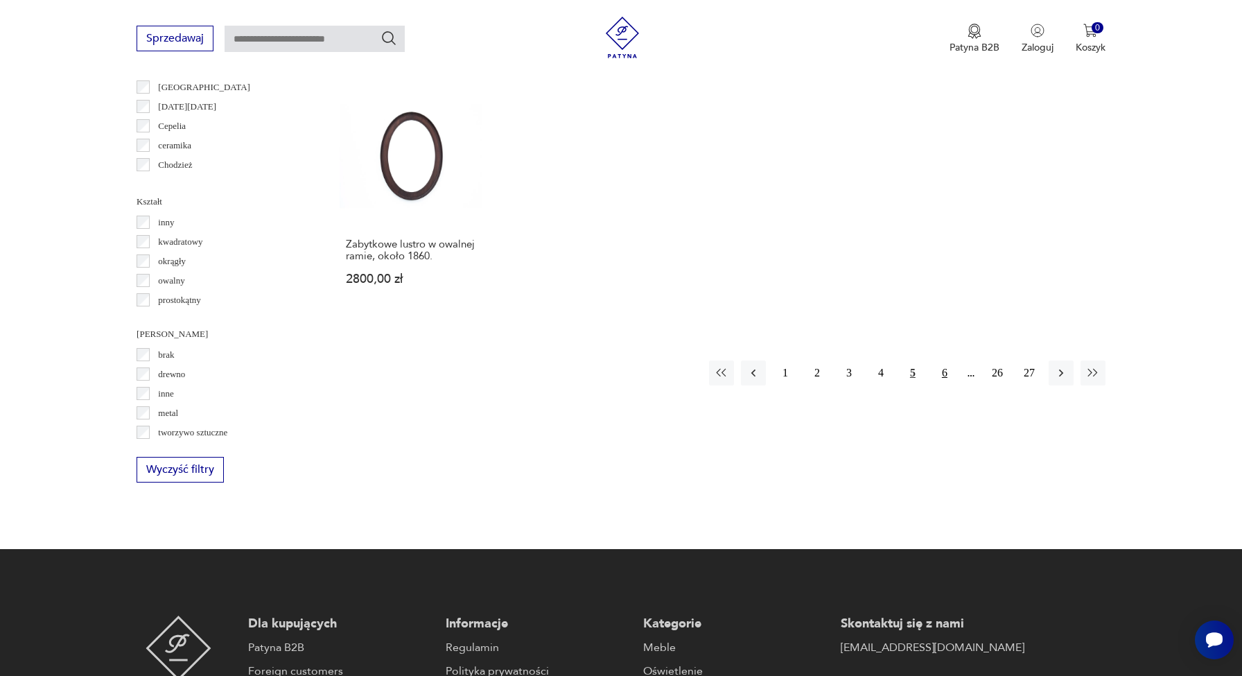
click at [938, 368] on button "6" at bounding box center [944, 372] width 25 height 25
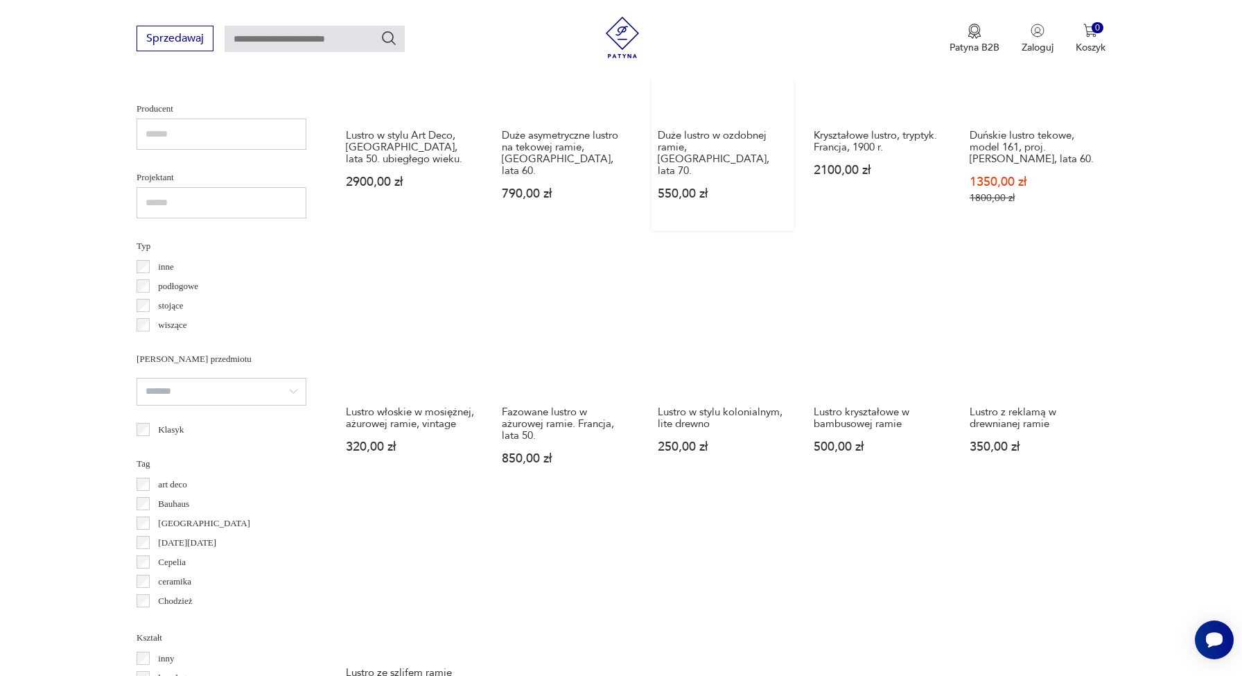
scroll to position [1164, 0]
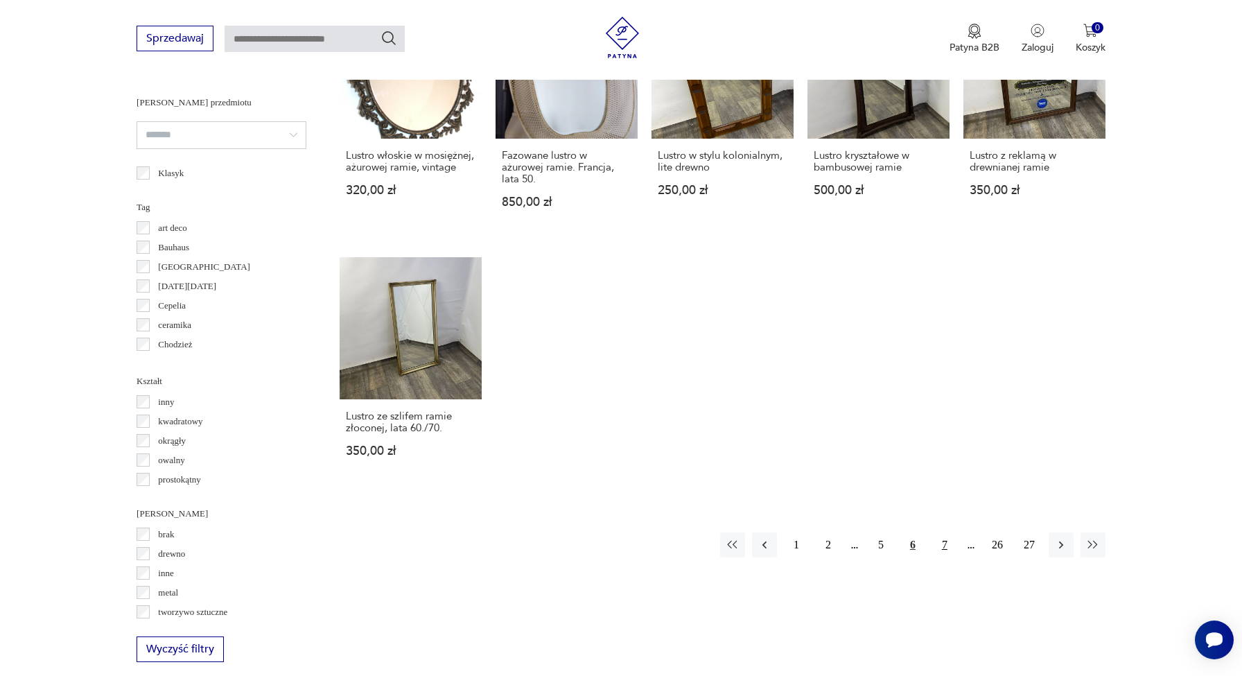
click at [940, 545] on button "7" at bounding box center [944, 544] width 25 height 25
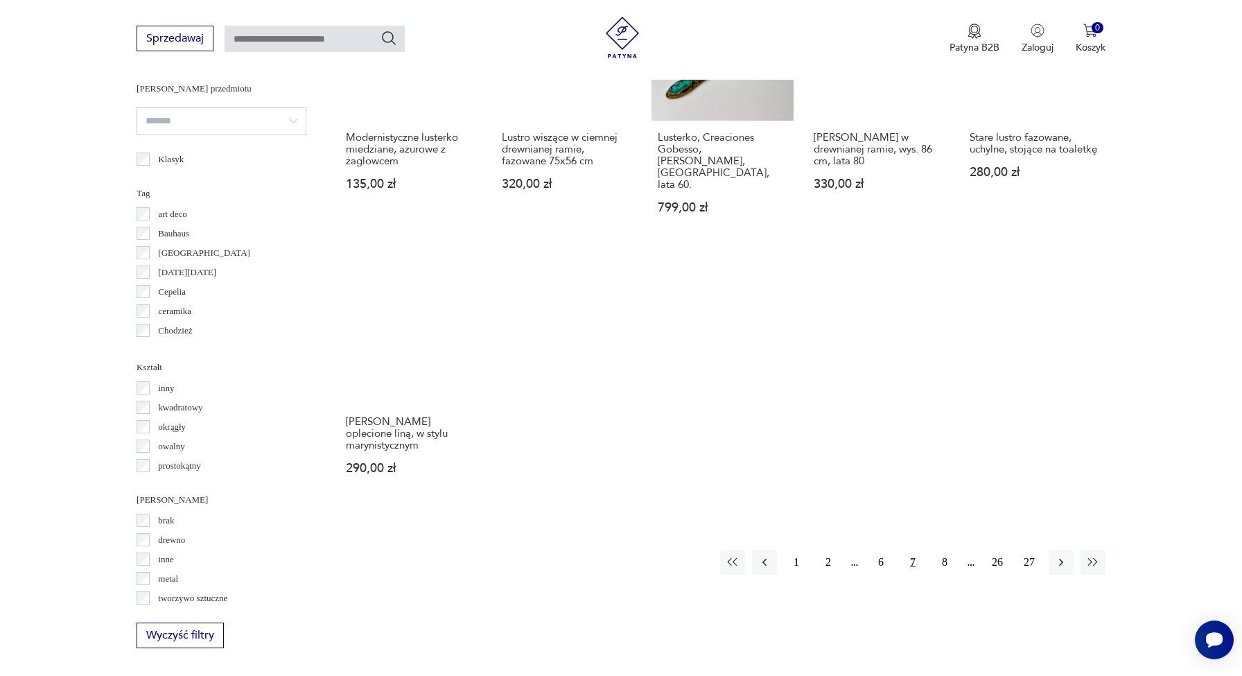
scroll to position [1190, 0]
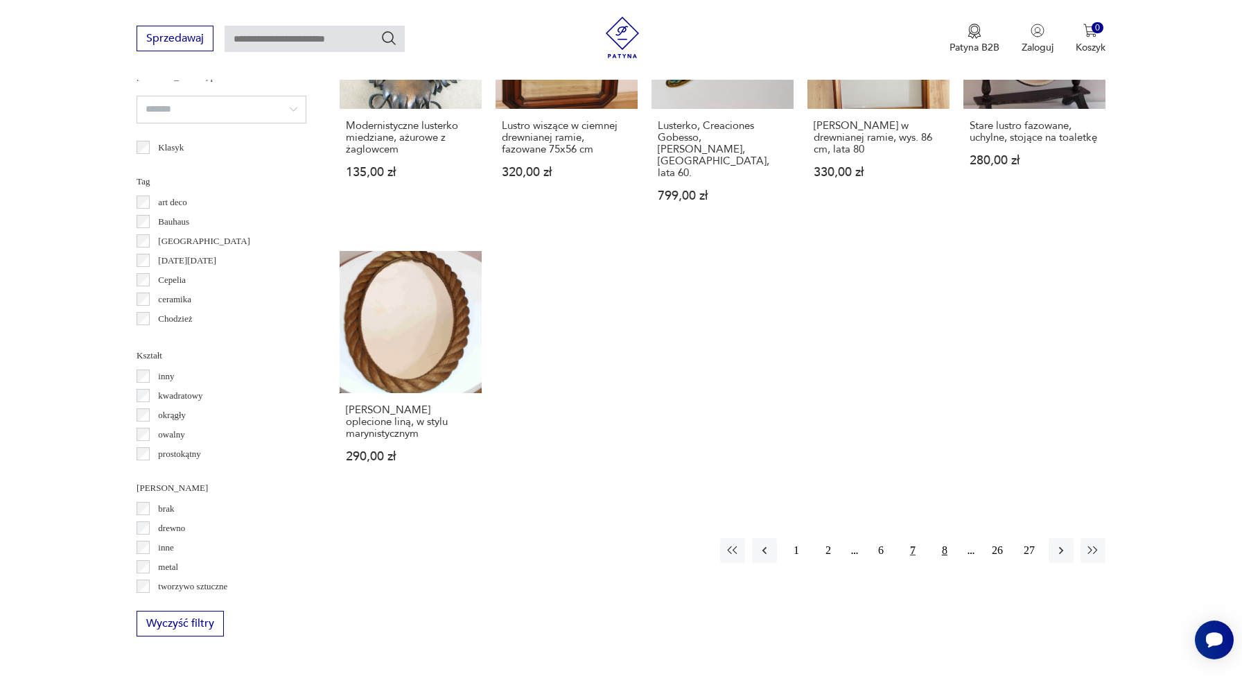
click at [938, 538] on button "8" at bounding box center [944, 550] width 25 height 25
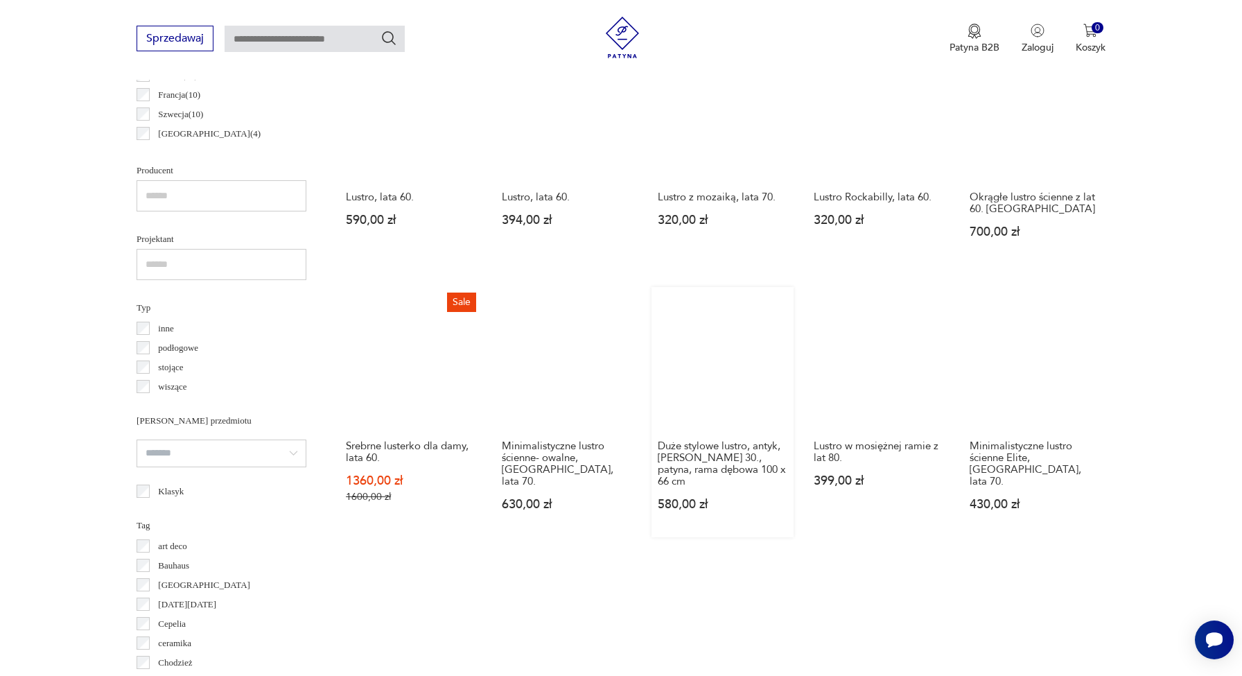
scroll to position [947, 0]
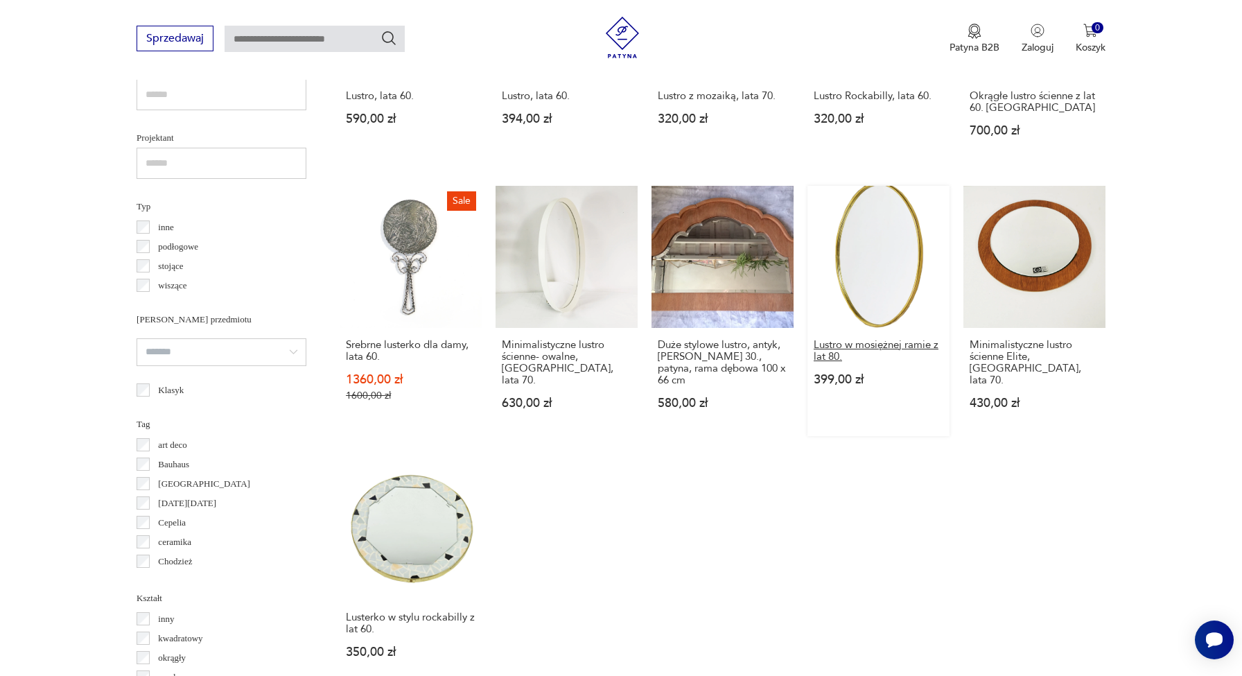
click at [814, 353] on h3 "Lustro w mosiężnej ramie z lat 80." at bounding box center [879, 351] width 130 height 24
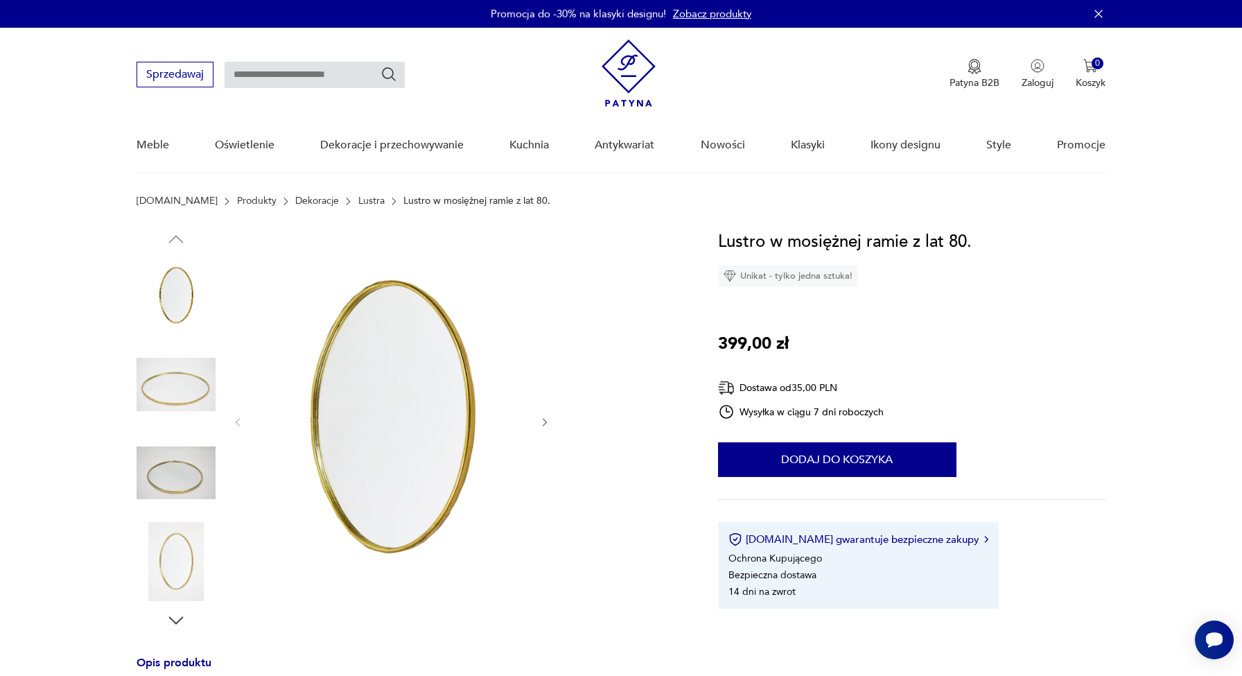
click at [189, 394] on img at bounding box center [176, 384] width 79 height 79
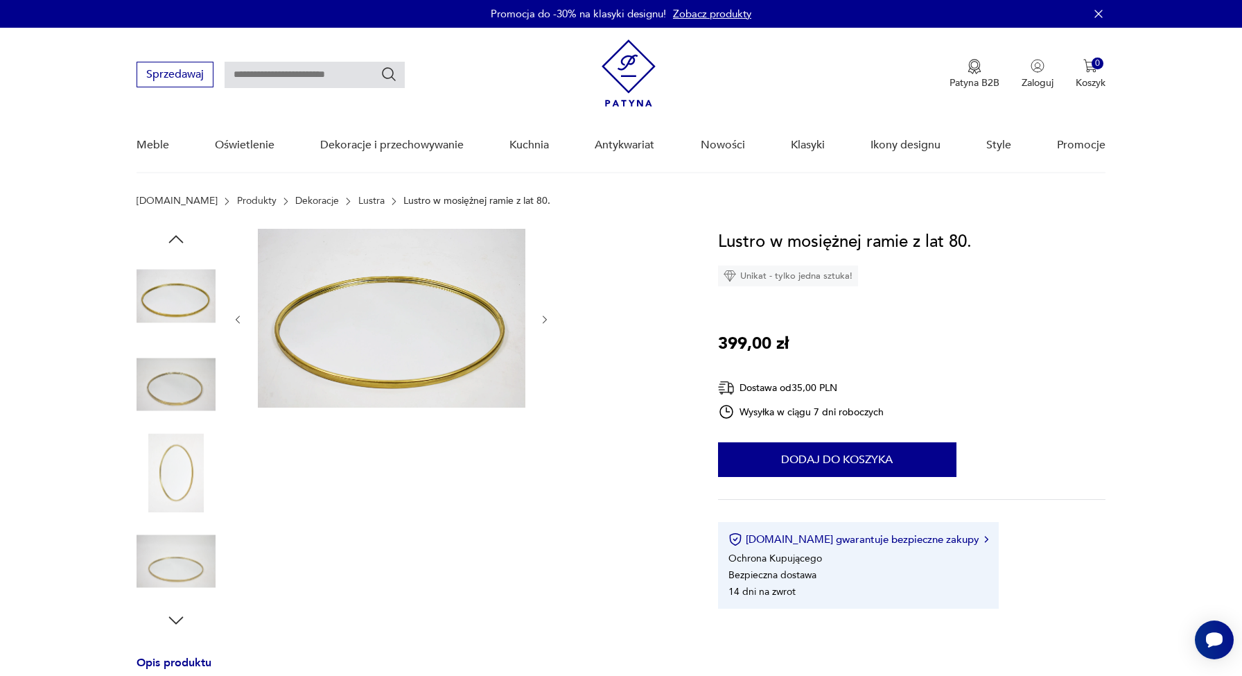
click at [194, 451] on img at bounding box center [176, 472] width 79 height 79
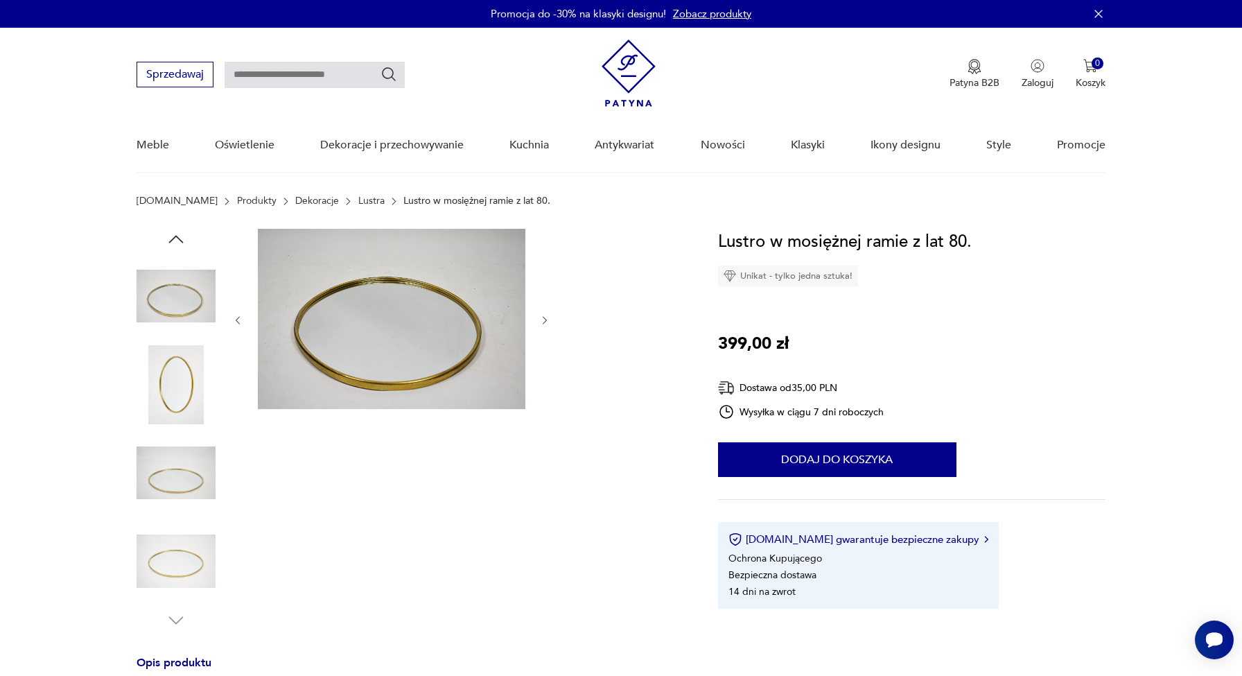
click at [201, 557] on img at bounding box center [176, 561] width 79 height 79
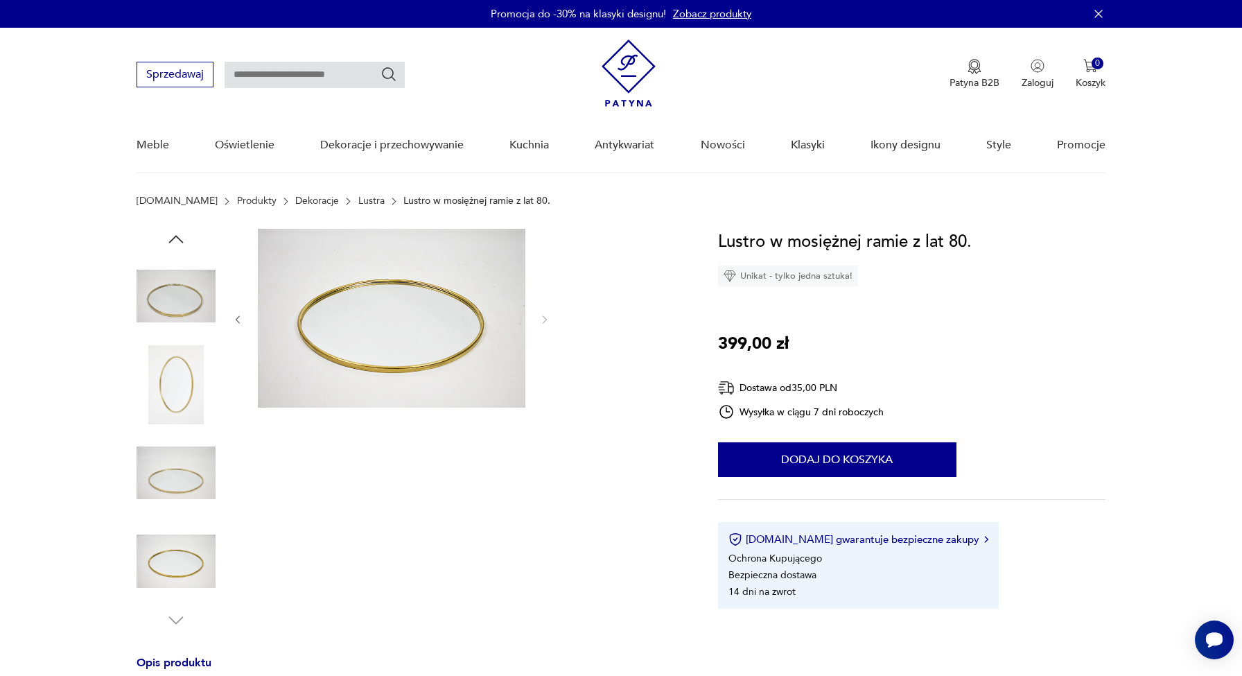
click at [193, 481] on img at bounding box center [176, 472] width 79 height 79
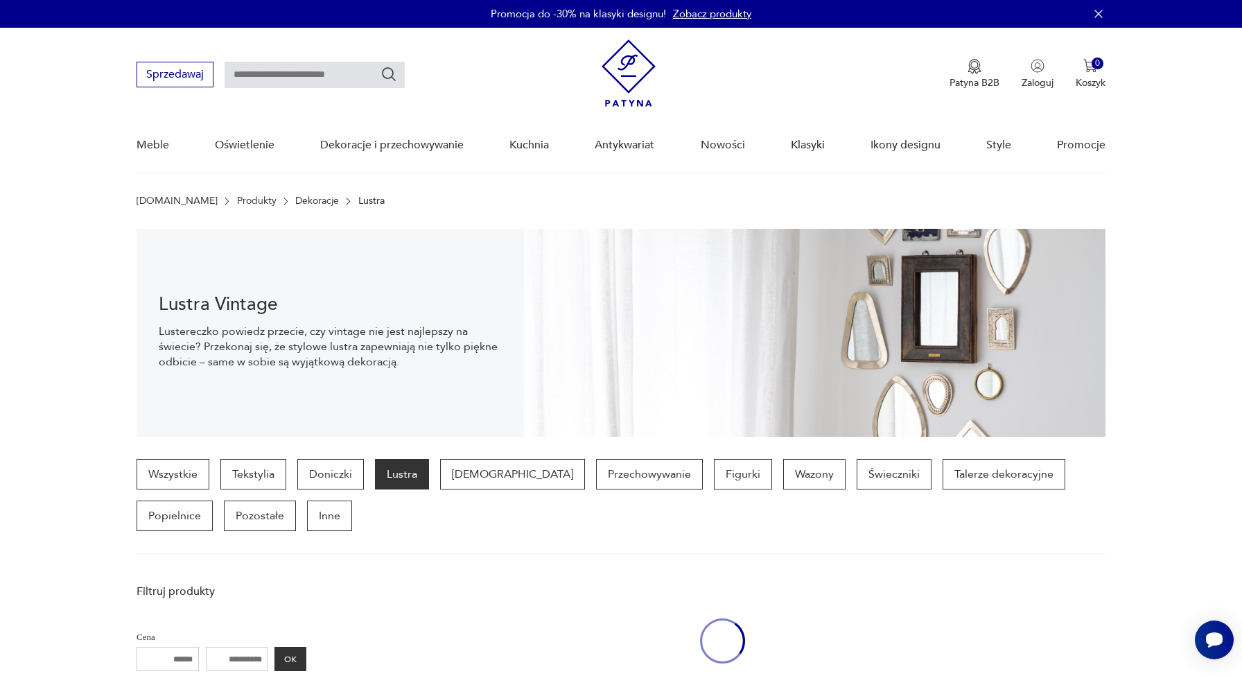
scroll to position [947, 0]
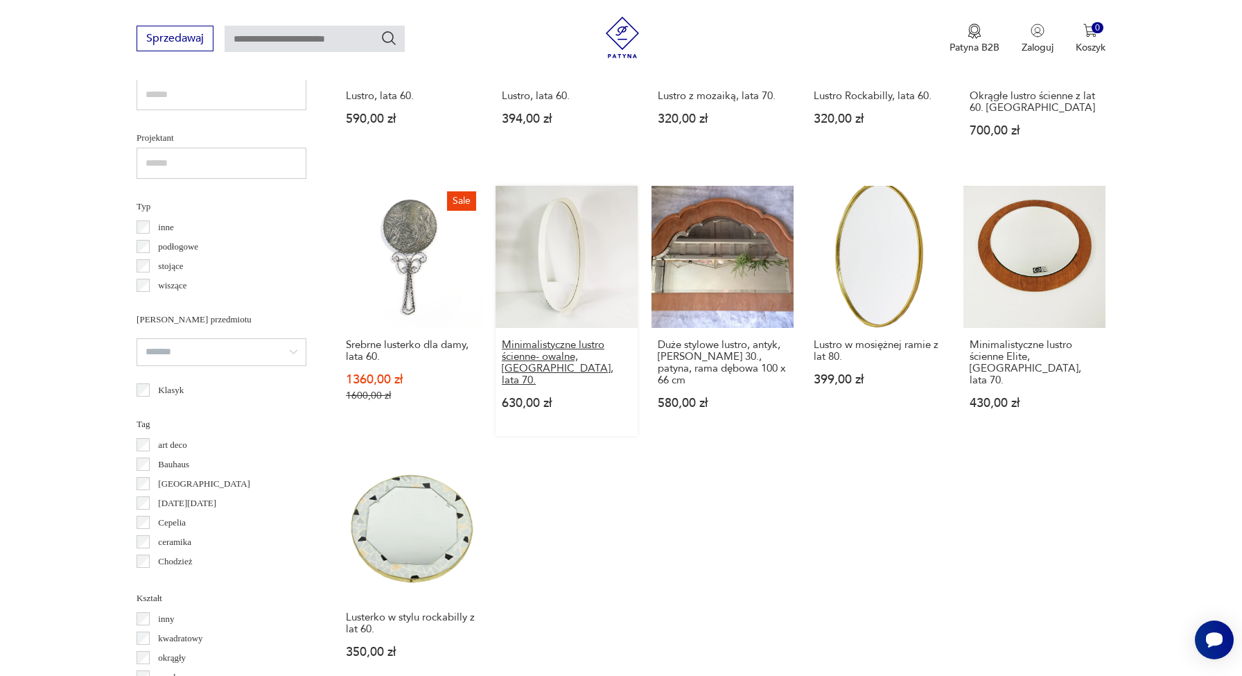
click at [513, 367] on h3 "Minimalistyczne lustro ścienne- owalne, [GEOGRAPHIC_DATA], lata 70." at bounding box center [567, 362] width 130 height 47
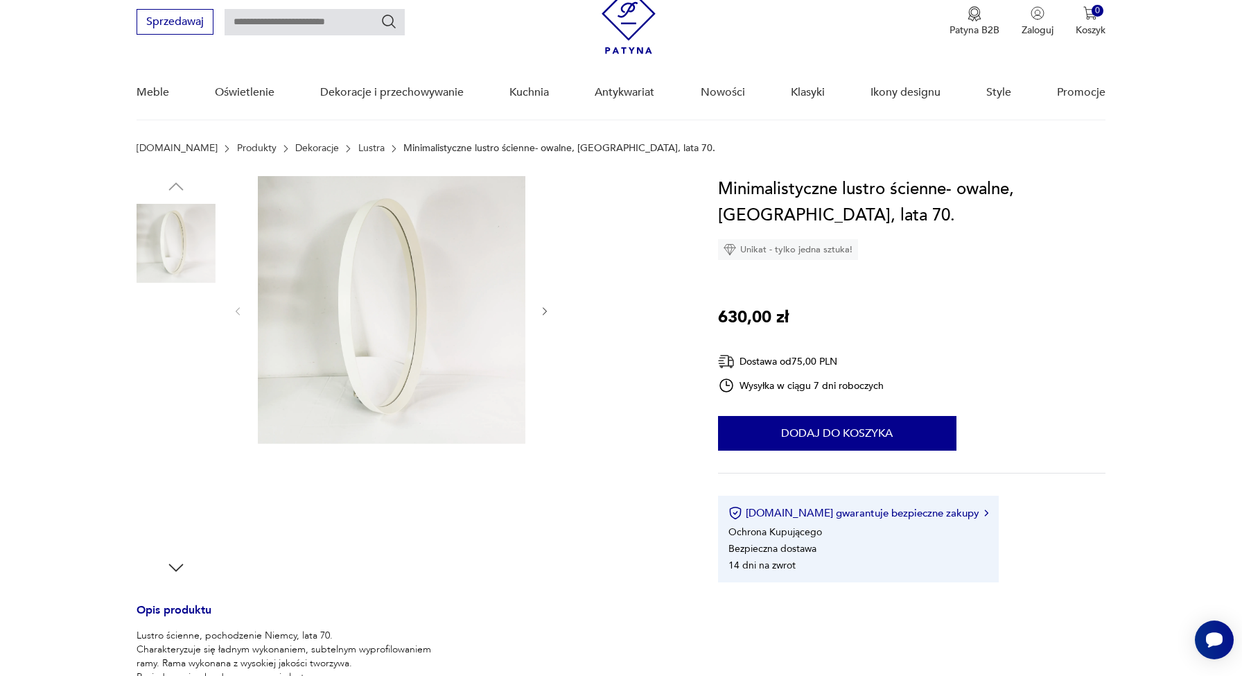
click at [197, 333] on img at bounding box center [176, 331] width 79 height 79
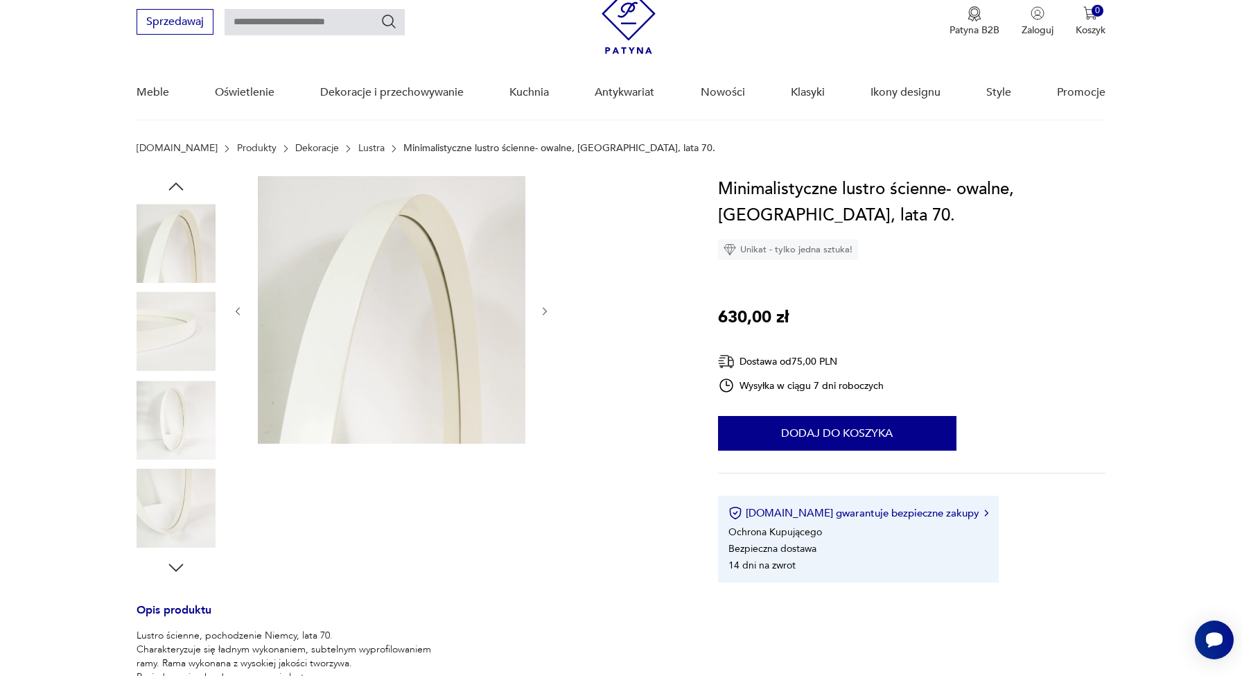
click at [180, 408] on img at bounding box center [176, 420] width 79 height 79
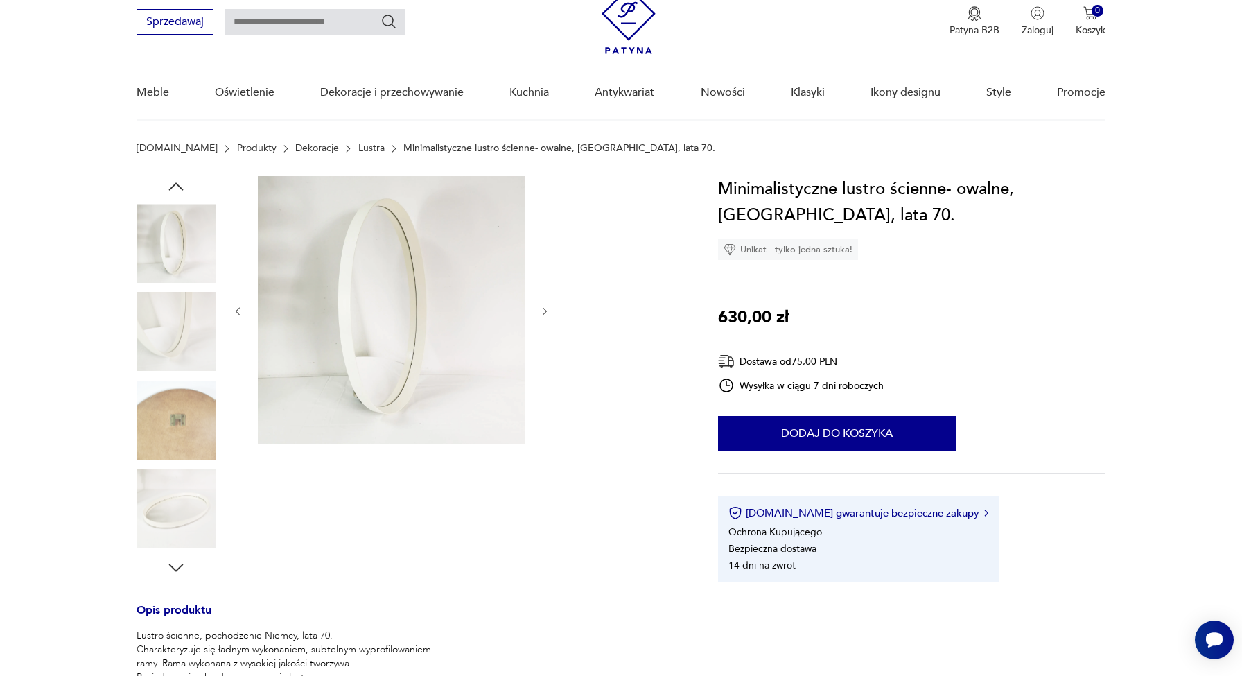
click at [182, 426] on img at bounding box center [176, 420] width 79 height 79
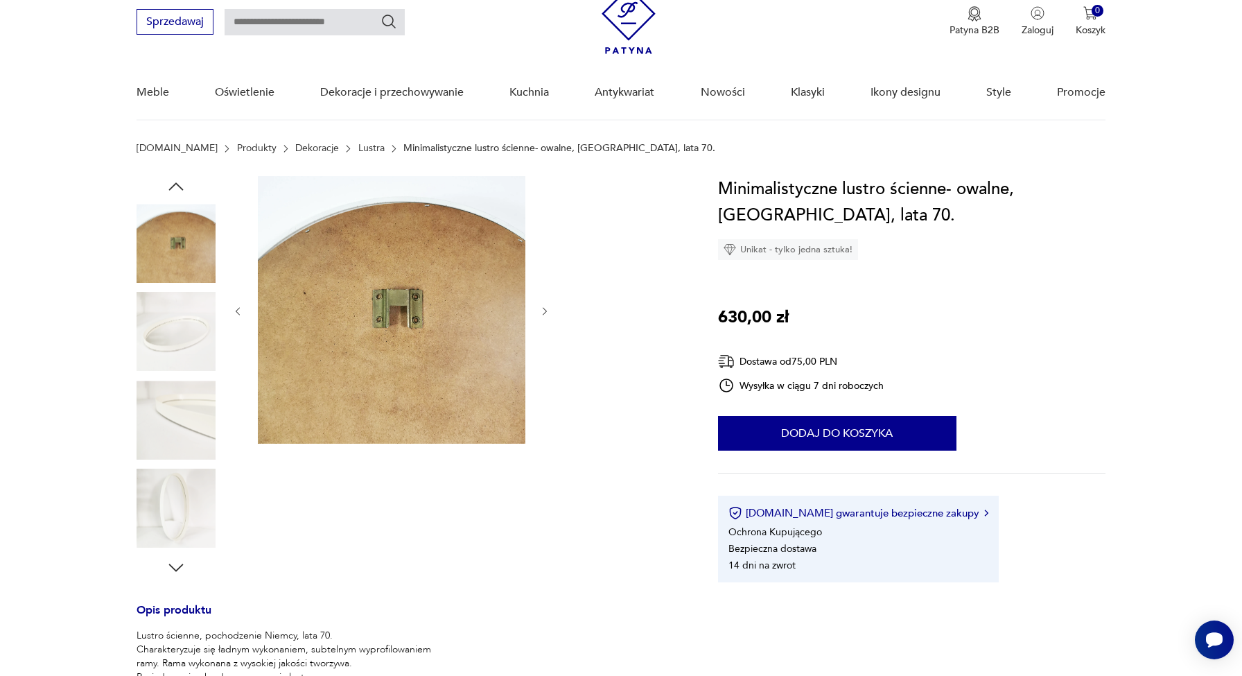
click at [183, 496] on img at bounding box center [176, 508] width 79 height 79
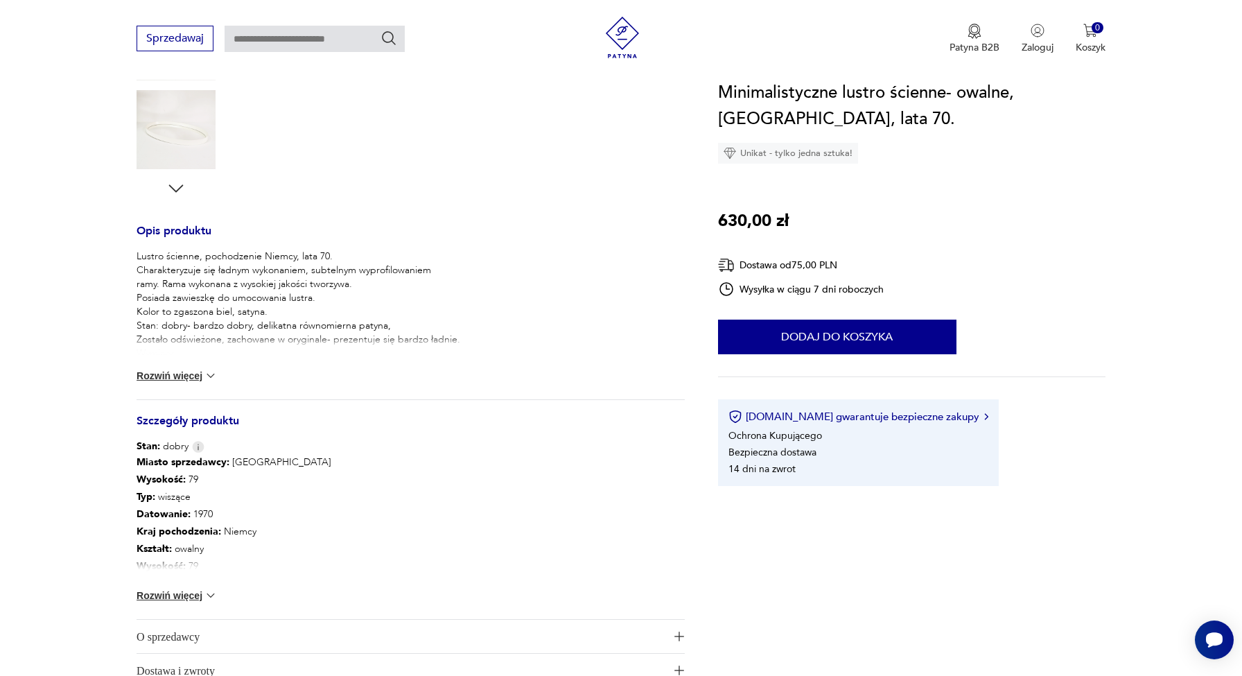
scroll to position [444, 0]
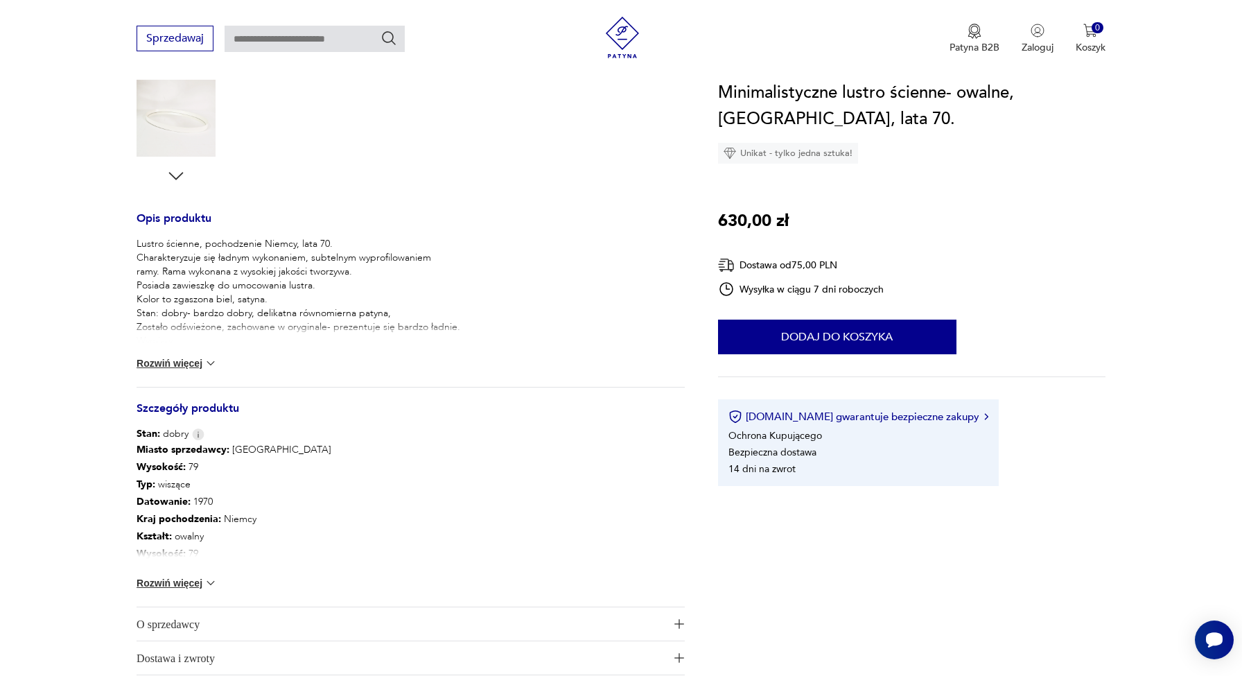
click at [196, 579] on button "Rozwiń więcej" at bounding box center [177, 583] width 80 height 14
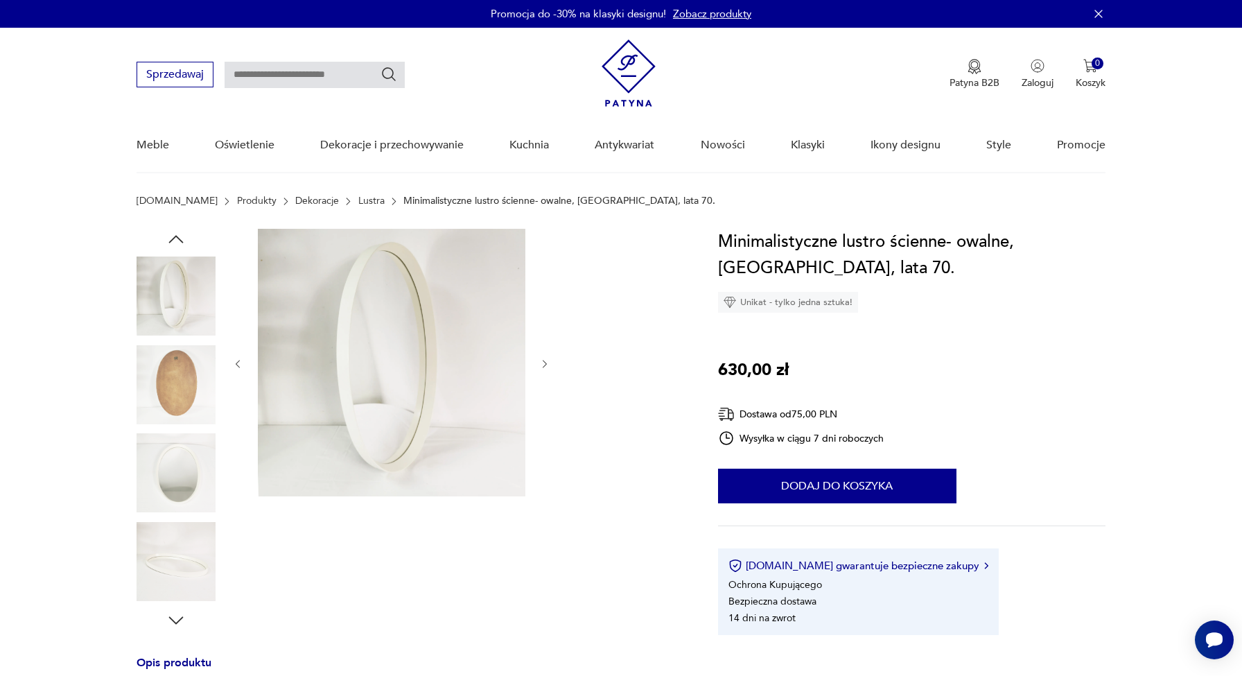
scroll to position [0, 0]
